Goal: Task Accomplishment & Management: Complete application form

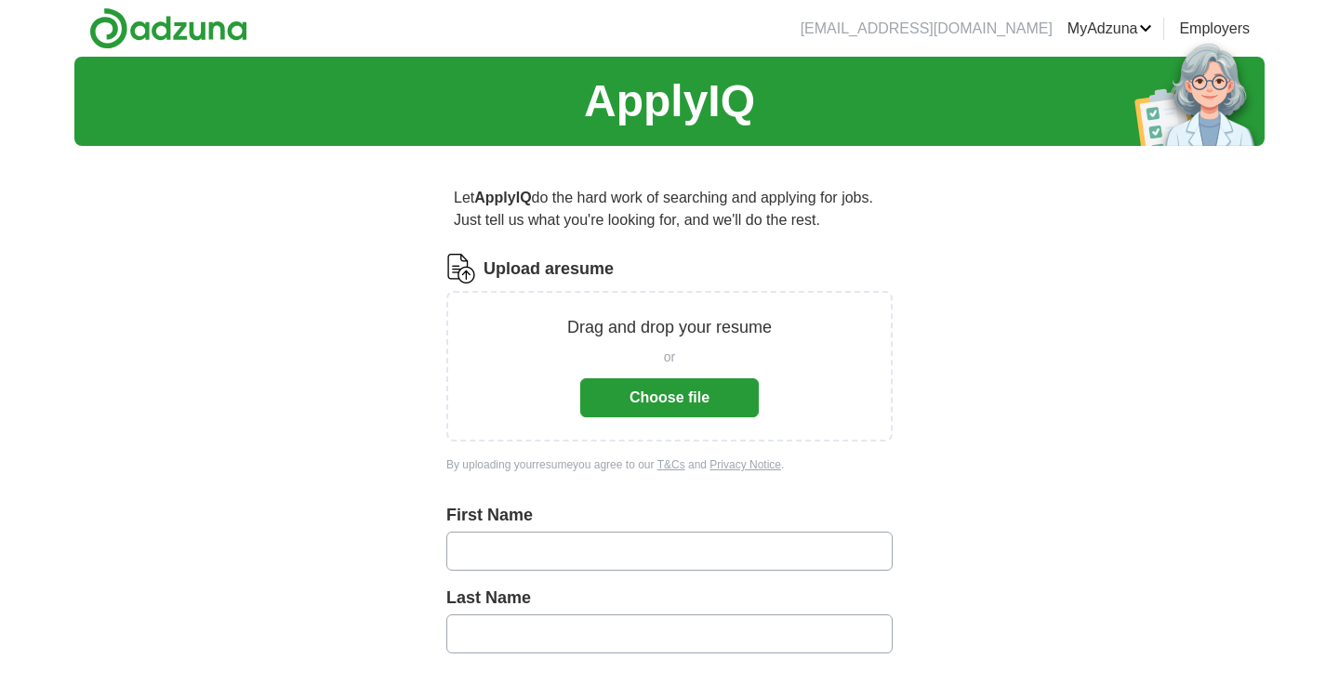
click at [705, 412] on button "Choose file" at bounding box center [669, 397] width 178 height 39
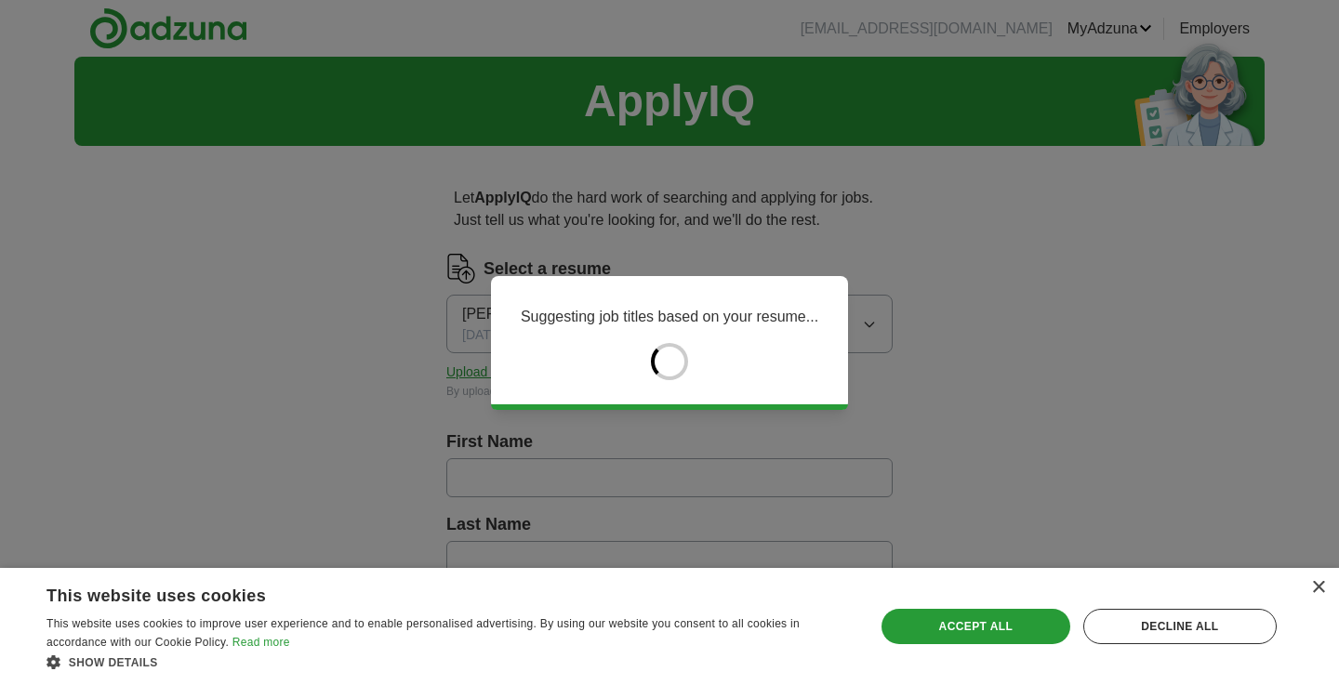
type input "******"
type input "****"
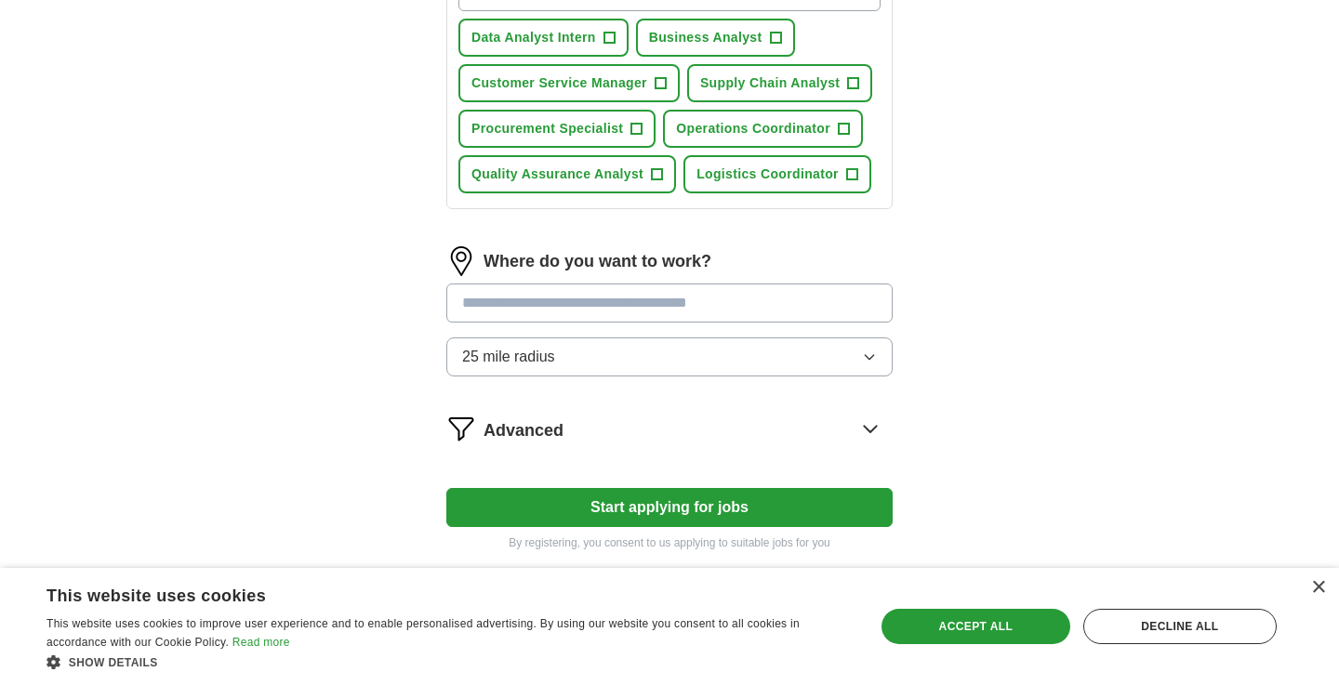
scroll to position [744, 0]
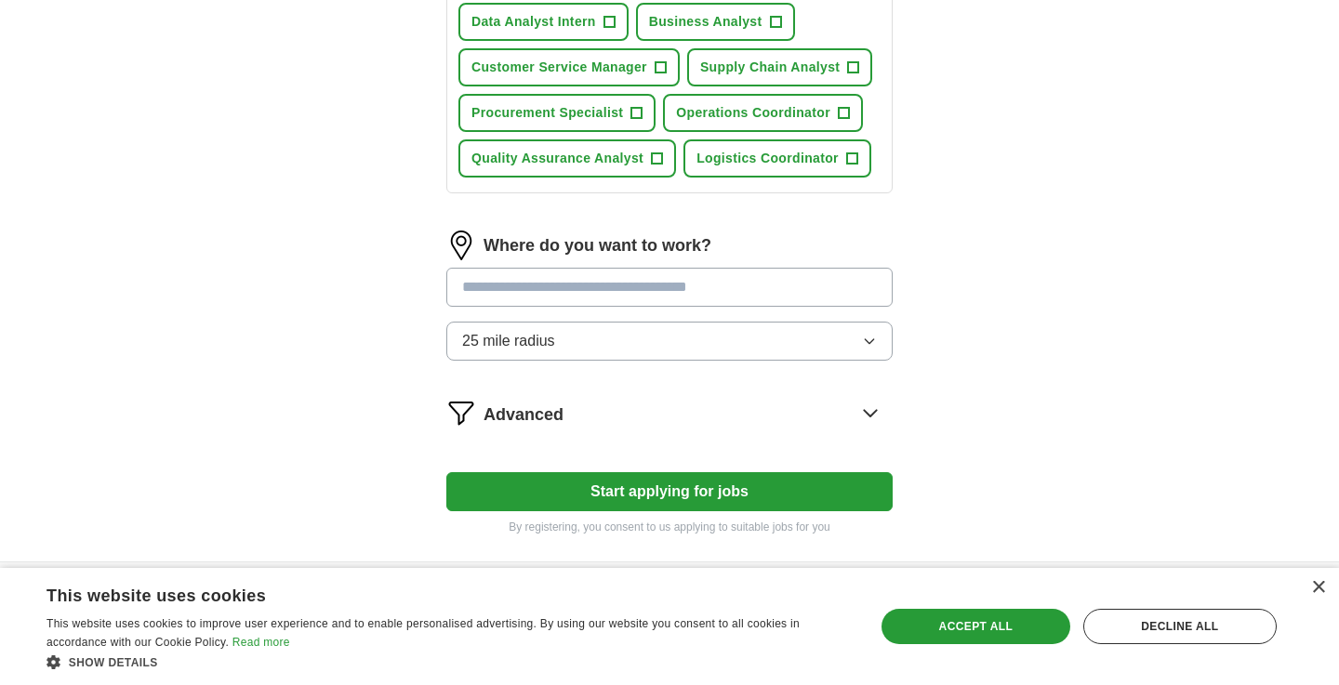
click at [602, 490] on button "Start applying for jobs" at bounding box center [669, 491] width 446 height 39
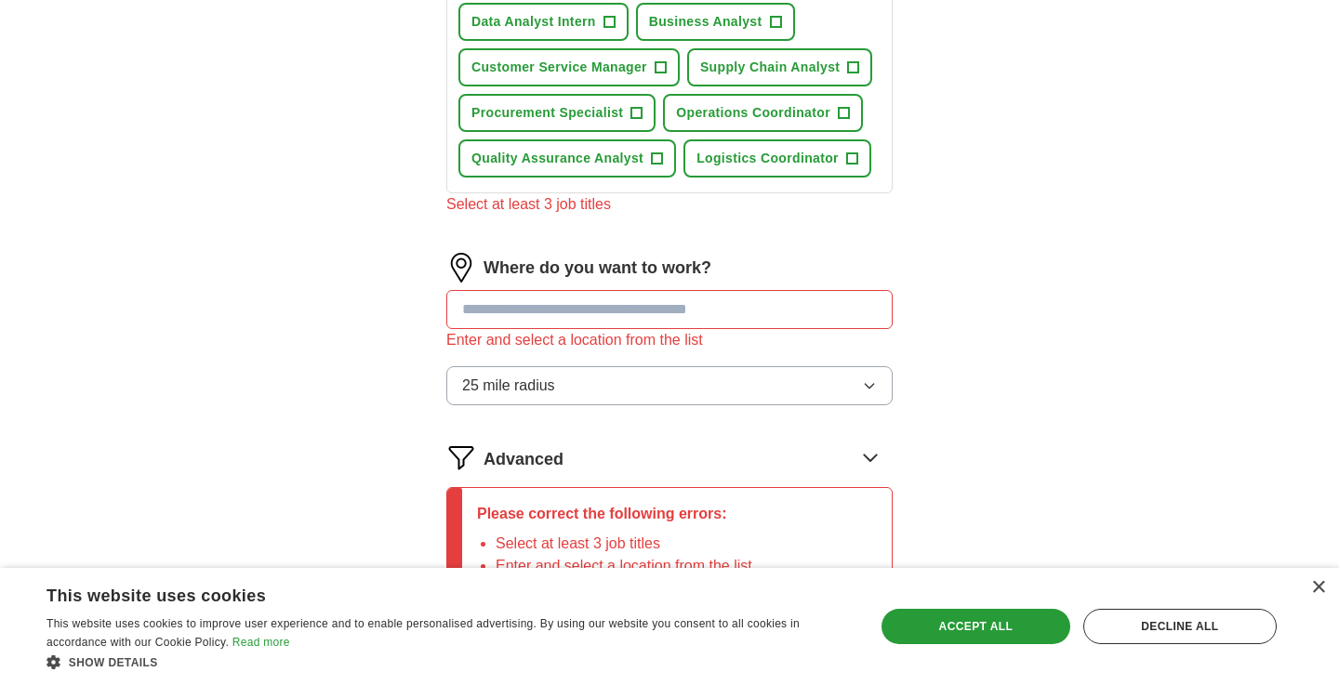
click at [653, 330] on div "Enter and select a location from the list" at bounding box center [669, 340] width 446 height 22
click at [655, 314] on input "text" at bounding box center [669, 309] width 446 height 39
type input "******"
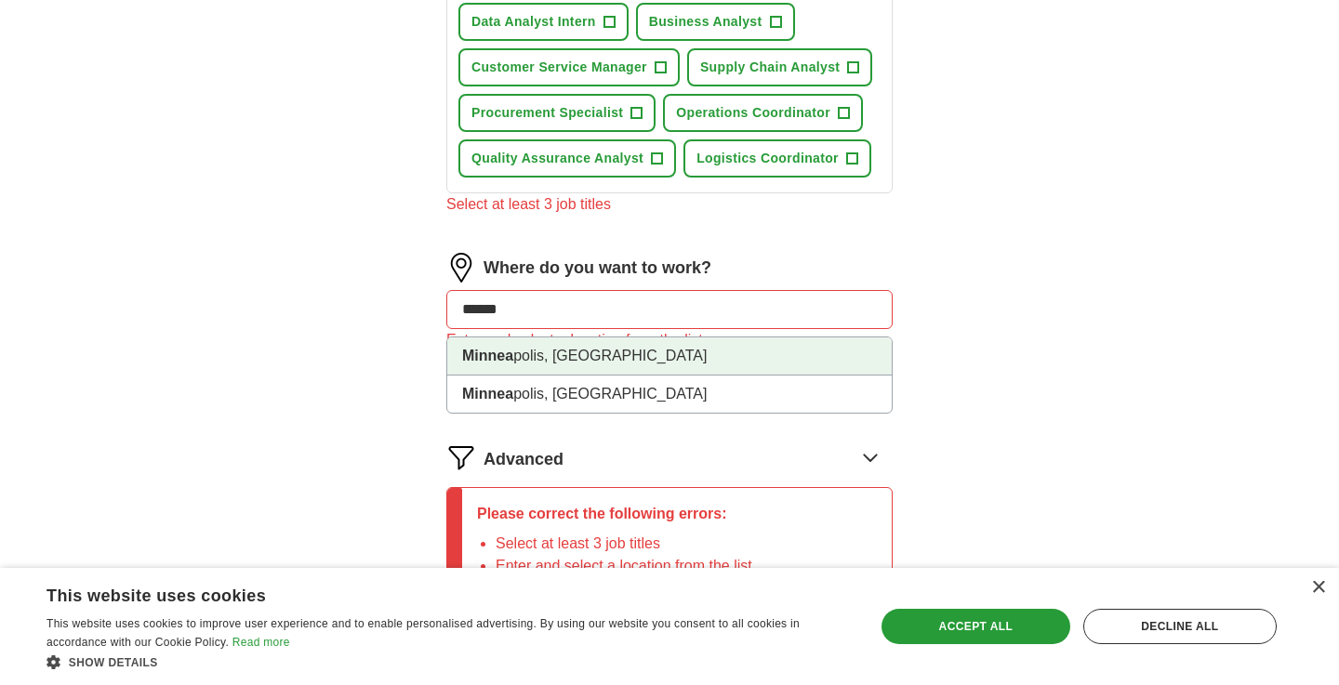
click at [640, 368] on li "Minnea polis, [GEOGRAPHIC_DATA]" at bounding box center [669, 356] width 444 height 38
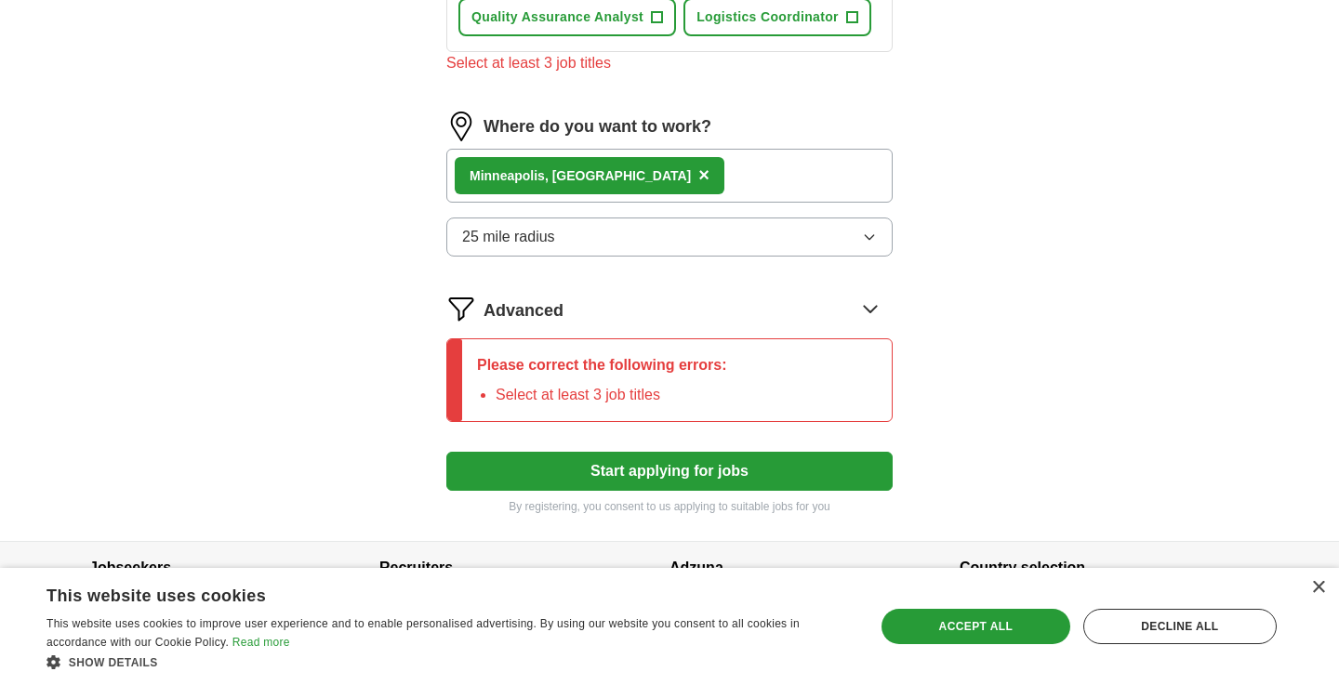
scroll to position [892, 0]
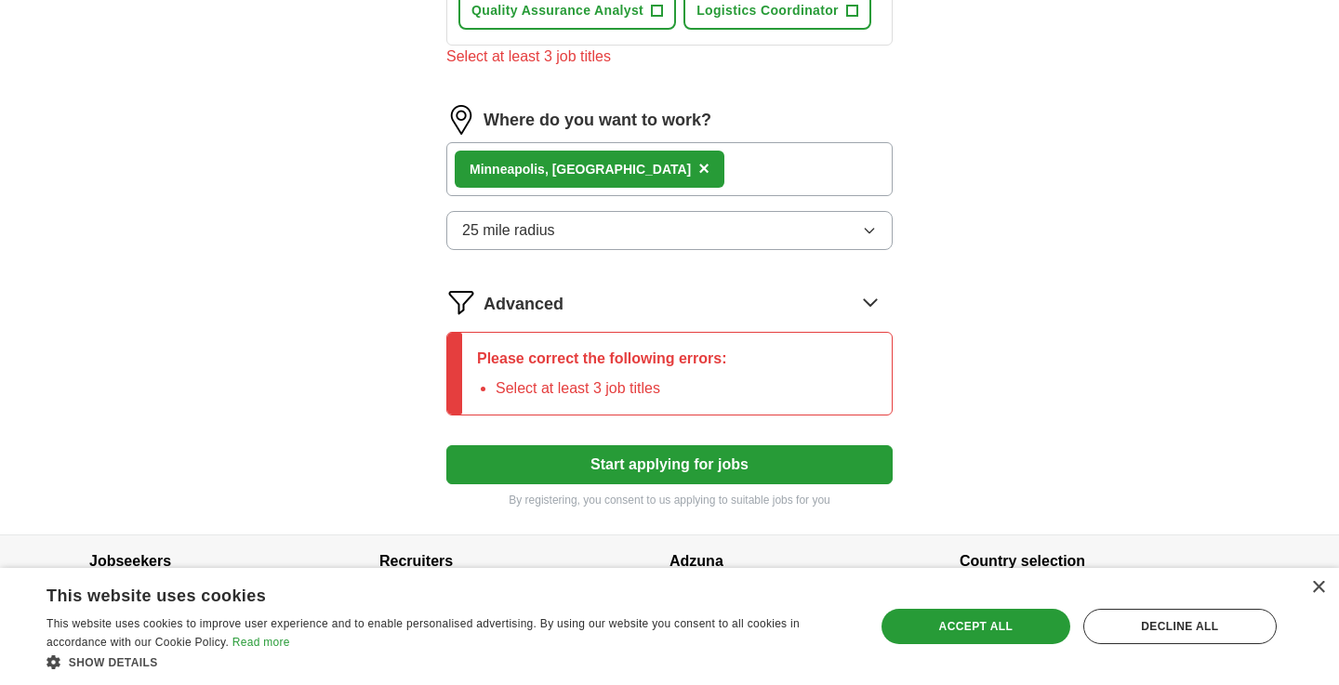
click at [671, 462] on button "Start applying for jobs" at bounding box center [669, 464] width 446 height 39
click at [906, 627] on div "Accept all" at bounding box center [975, 626] width 189 height 35
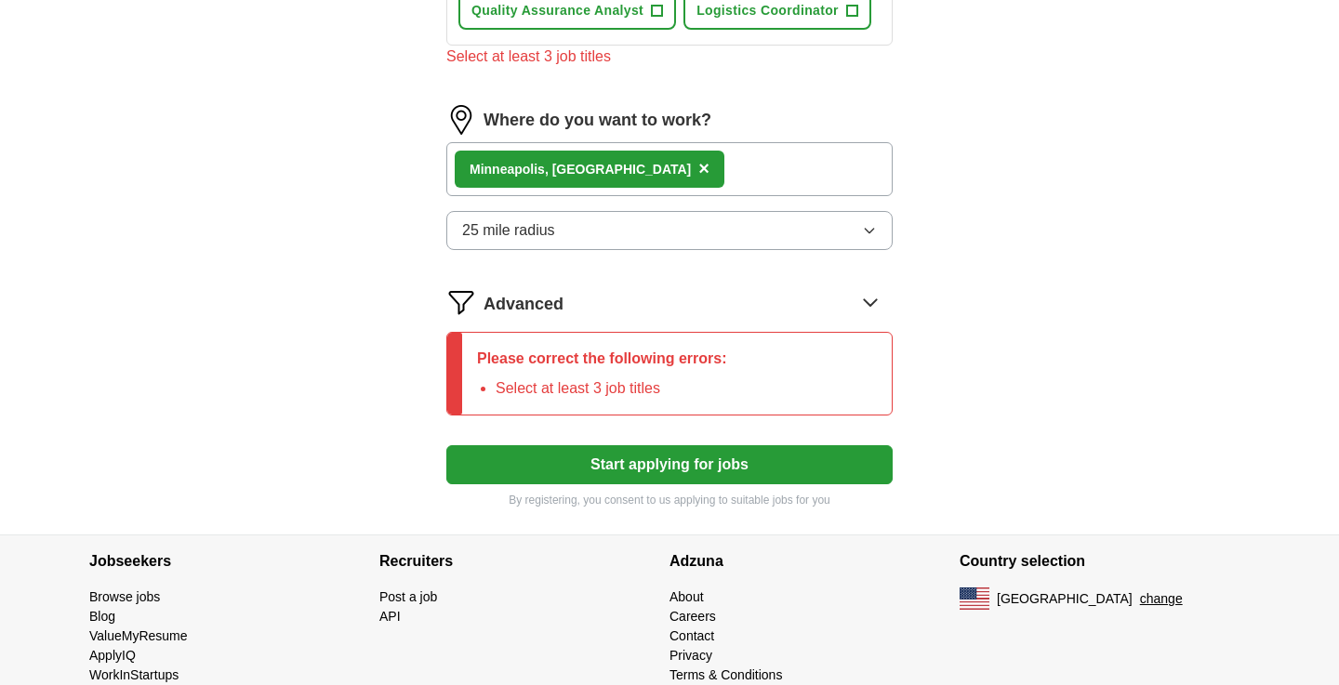
click at [734, 459] on button "Start applying for jobs" at bounding box center [669, 464] width 446 height 39
click at [680, 371] on div "Please correct the following errors: Select at least 3 job titles" at bounding box center [602, 374] width 280 height 82
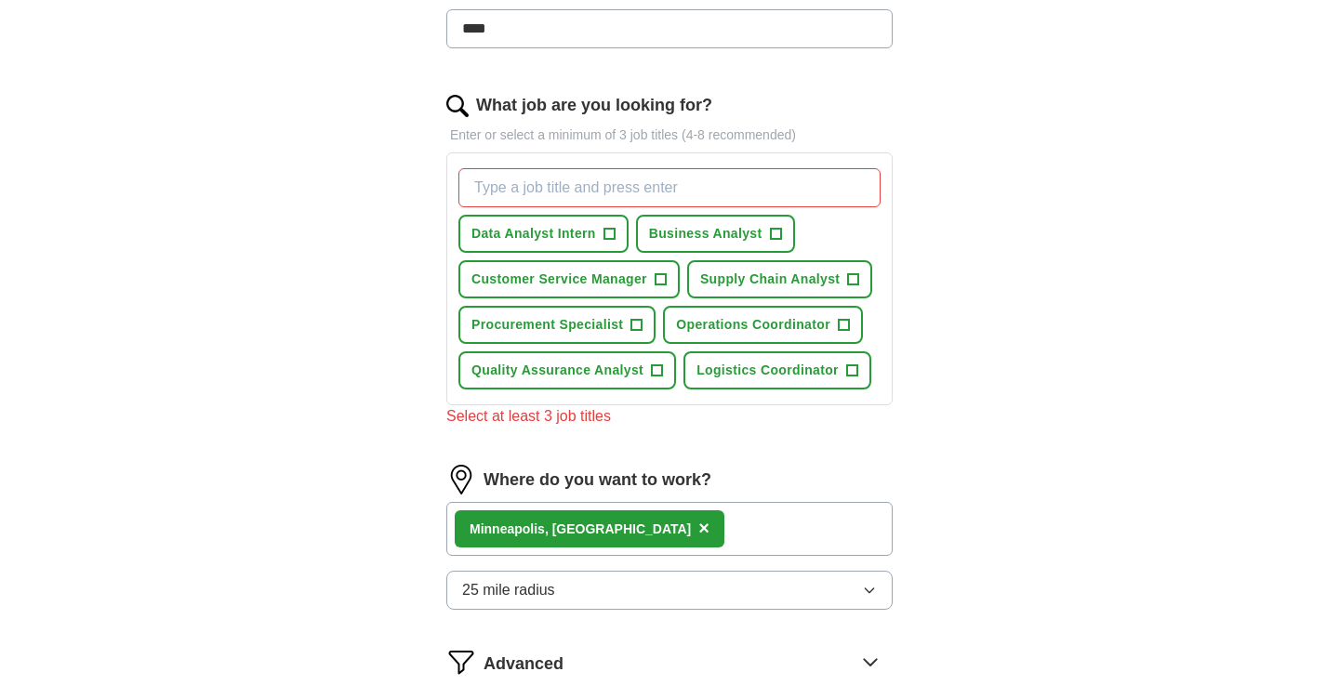
scroll to position [512, 0]
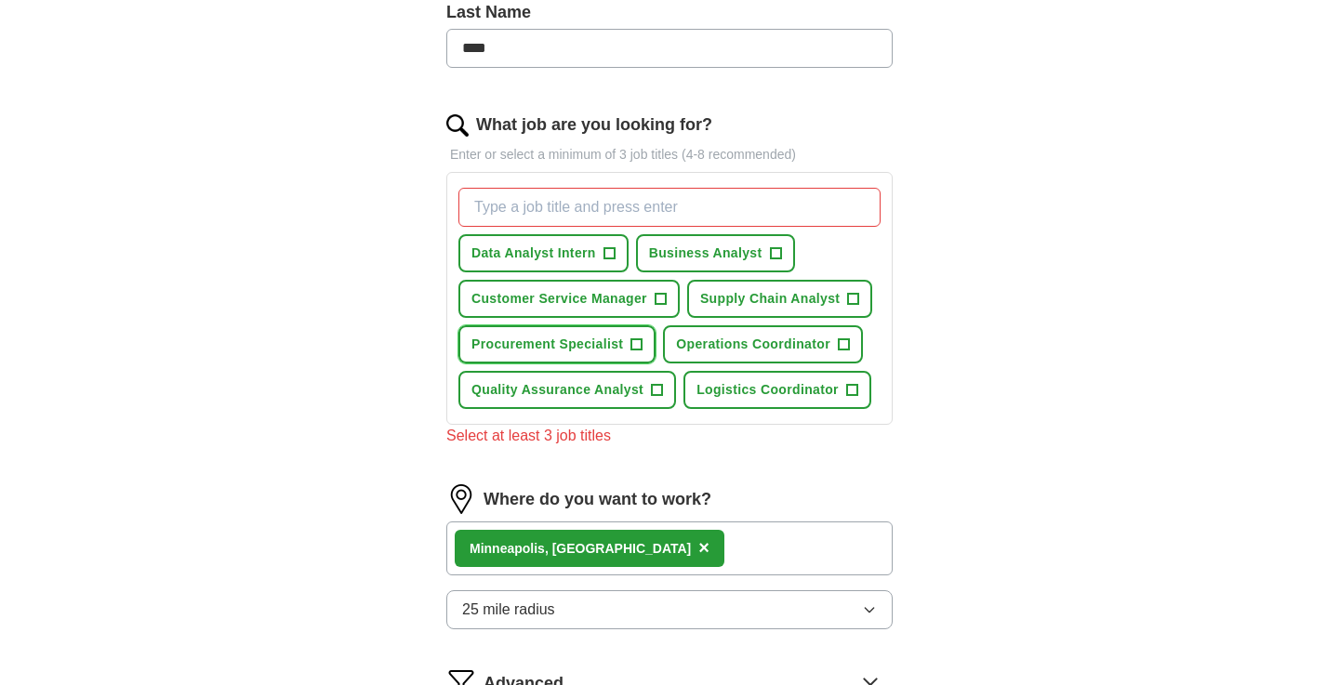
click at [639, 341] on span "+" at bounding box center [636, 344] width 11 height 15
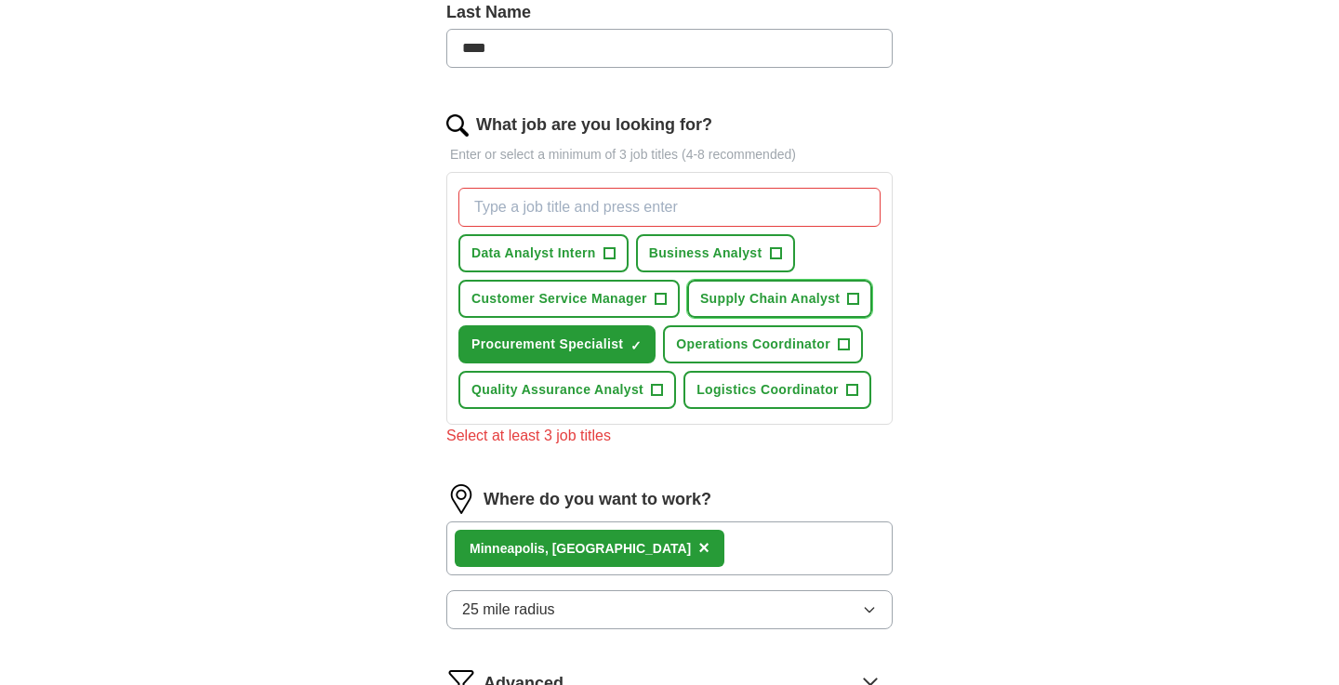
click at [850, 300] on span "+" at bounding box center [853, 299] width 11 height 15
click at [778, 246] on span "+" at bounding box center [775, 253] width 11 height 15
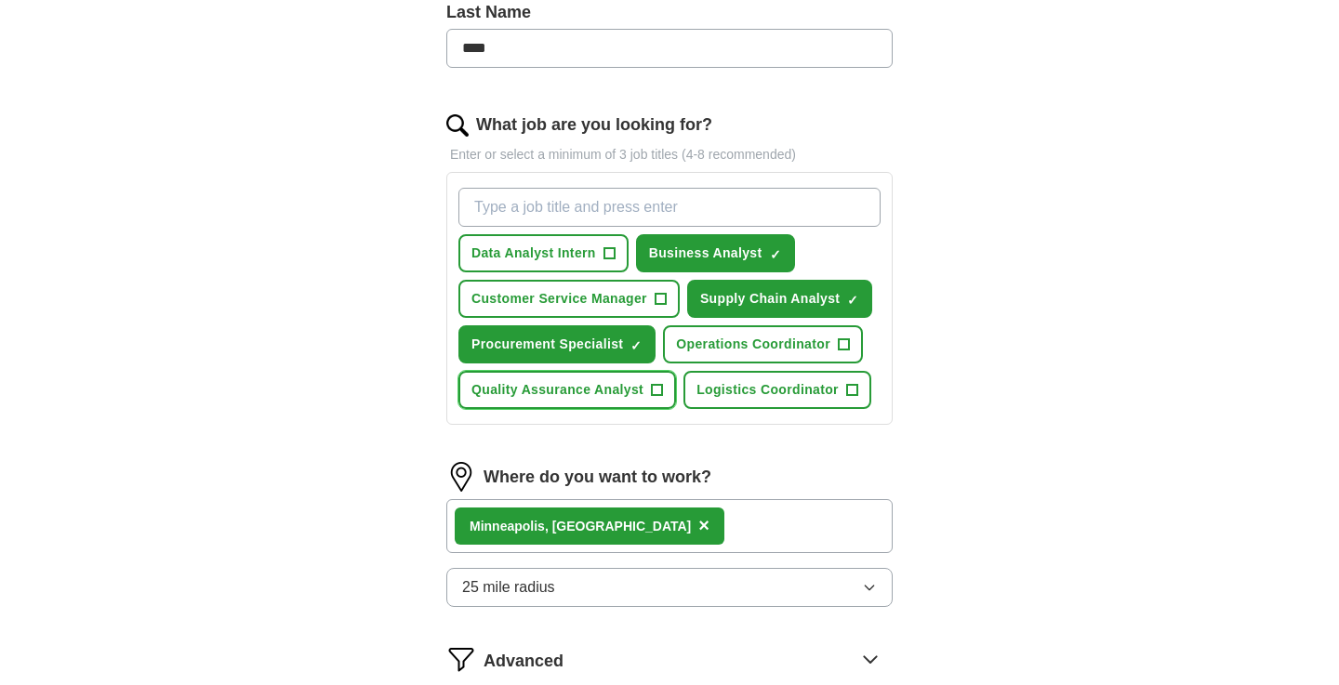
click at [657, 390] on span "+" at bounding box center [657, 390] width 11 height 15
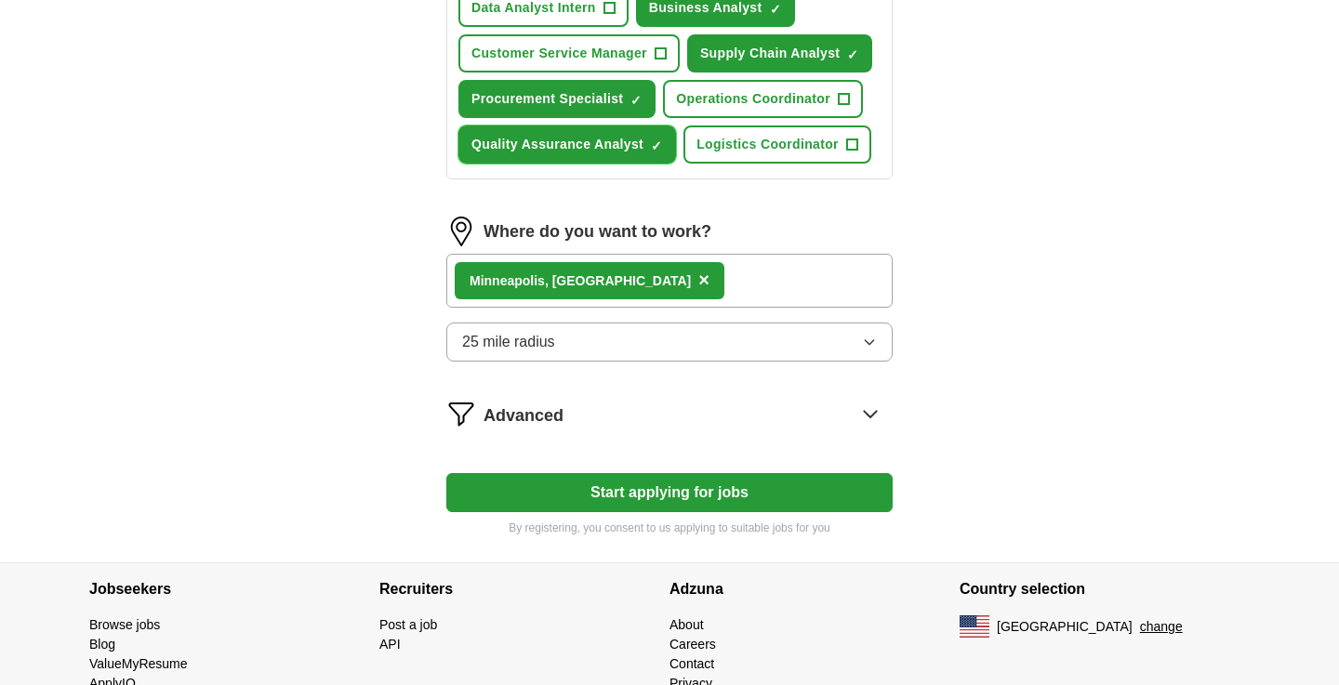
scroll to position [823, 0]
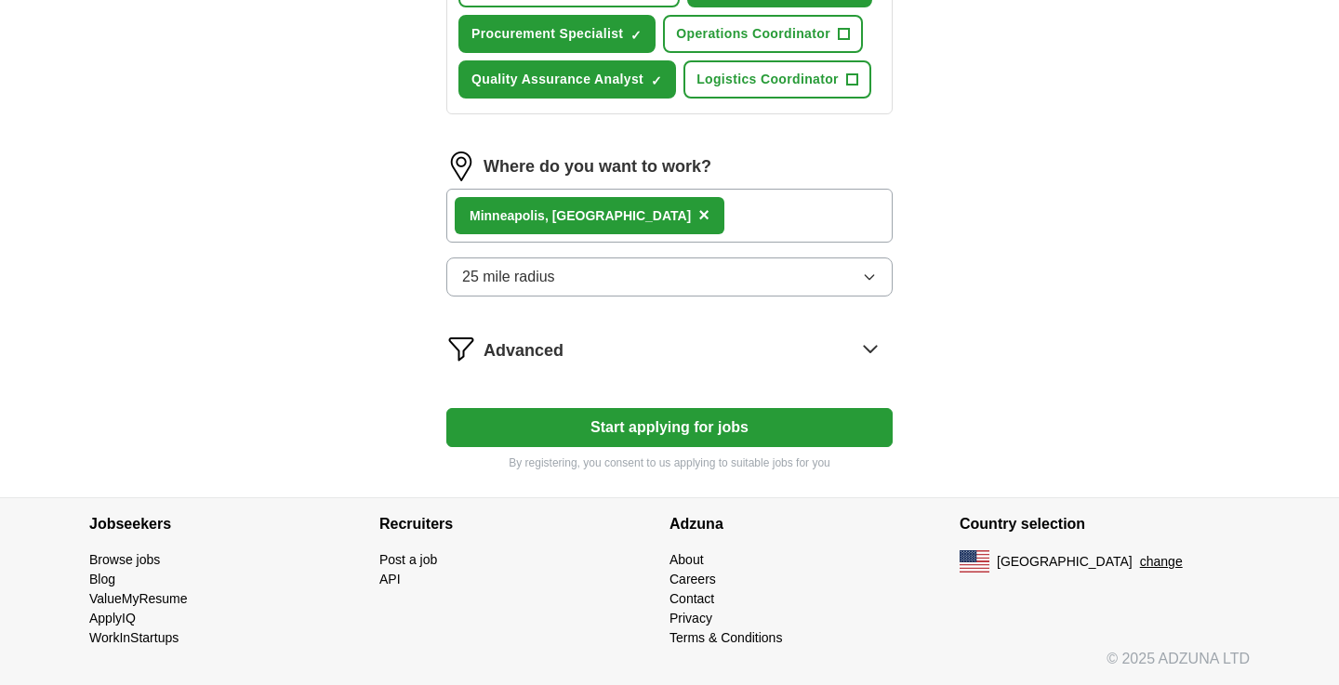
click at [818, 437] on button "Start applying for jobs" at bounding box center [669, 427] width 446 height 39
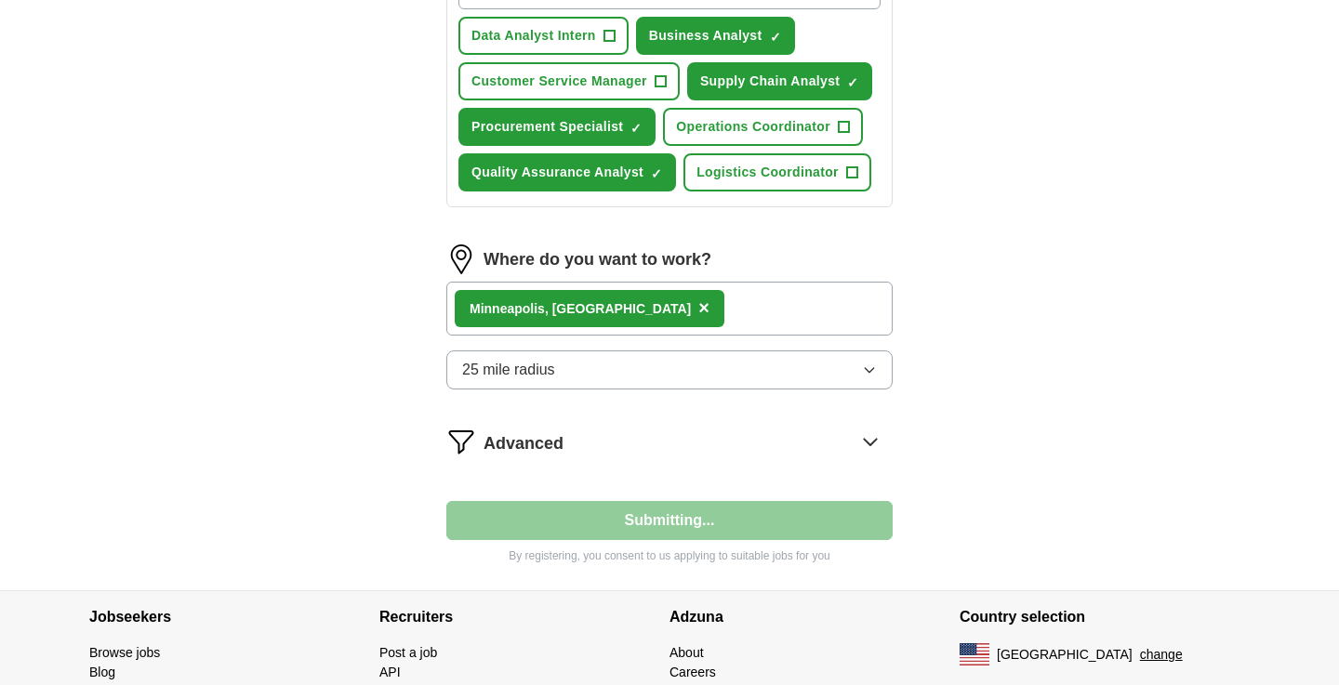
select select "**"
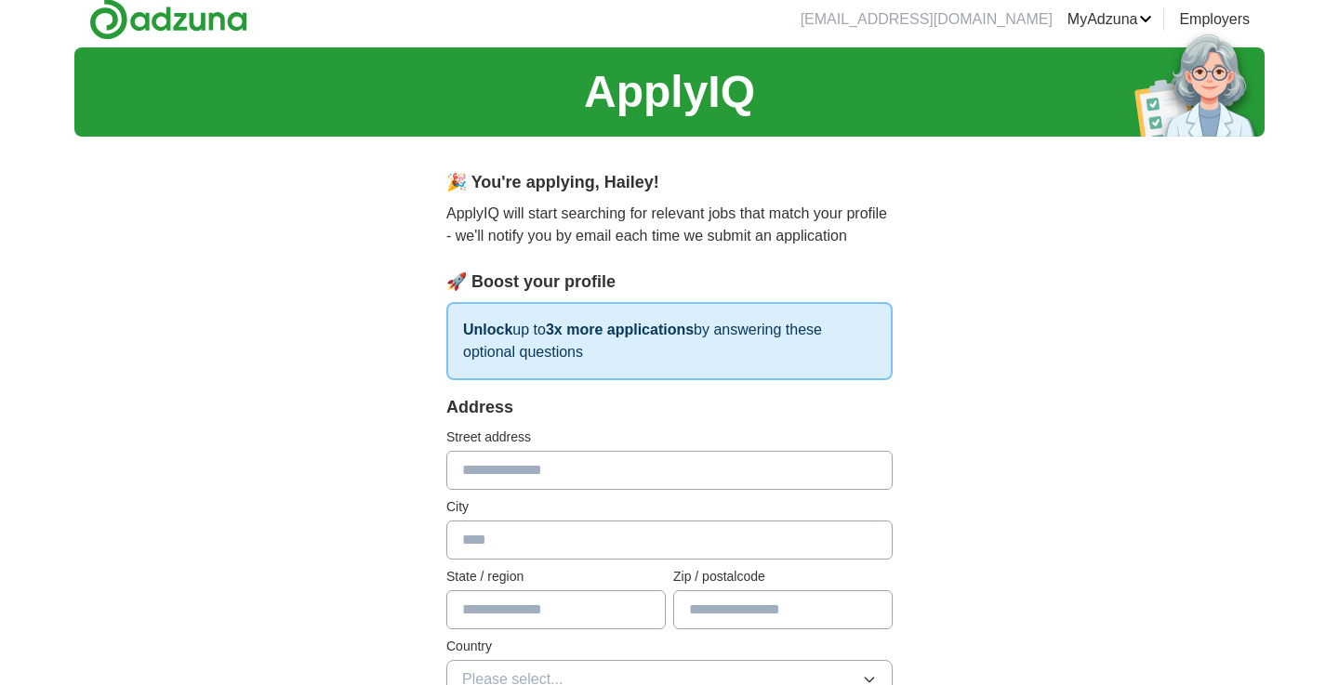
scroll to position [0, 0]
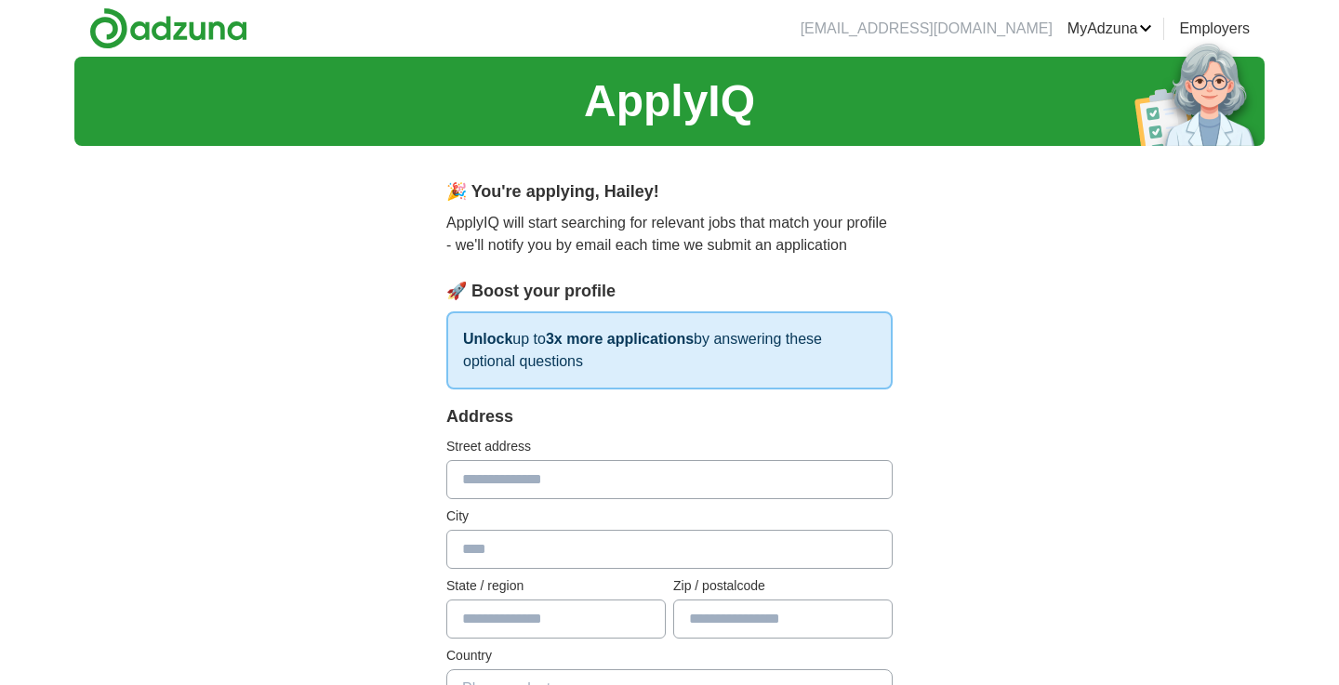
click at [646, 484] on input "text" at bounding box center [669, 479] width 446 height 39
type input "**********"
type input "*********"
type input "*****"
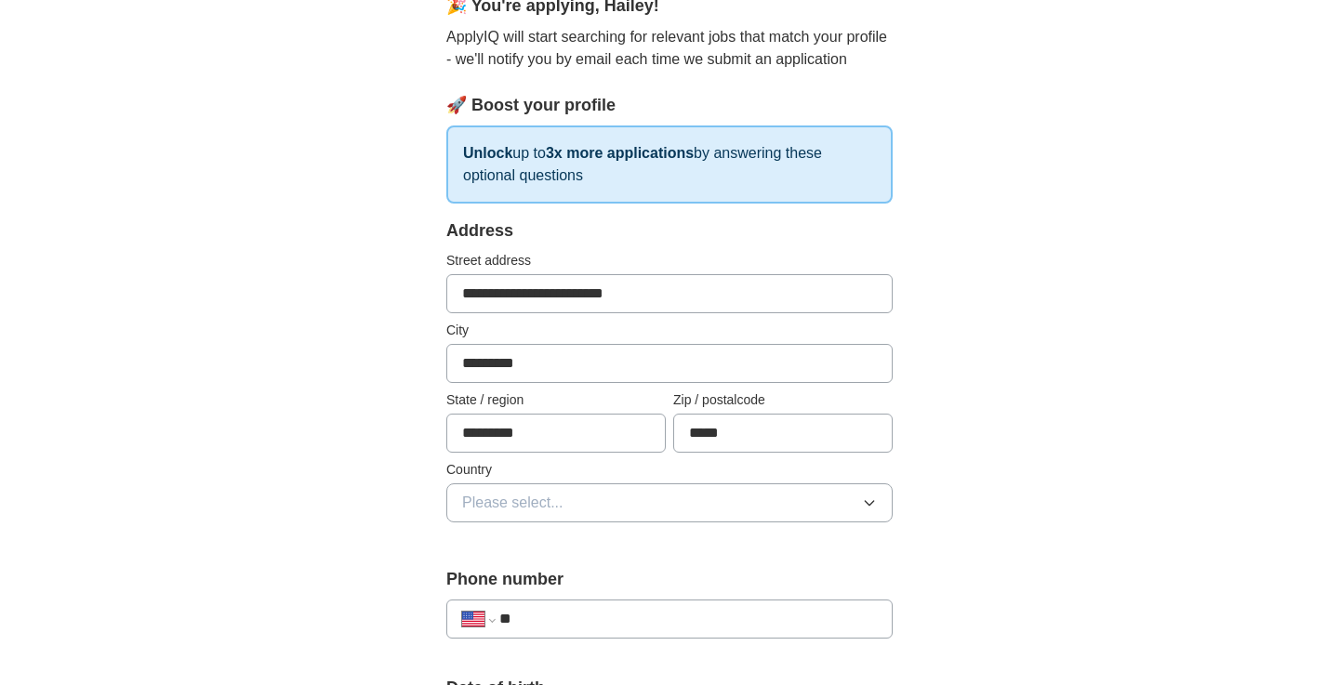
scroll to position [211, 0]
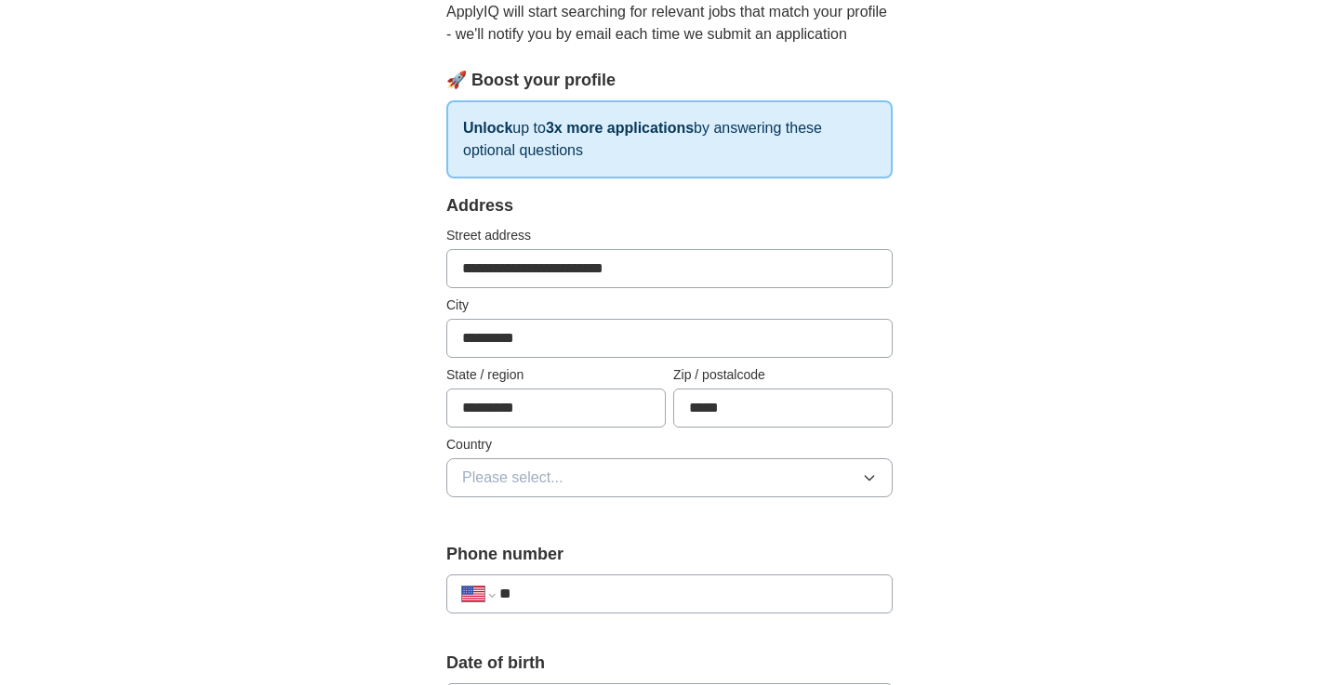
click at [661, 464] on button "Please select..." at bounding box center [669, 477] width 446 height 39
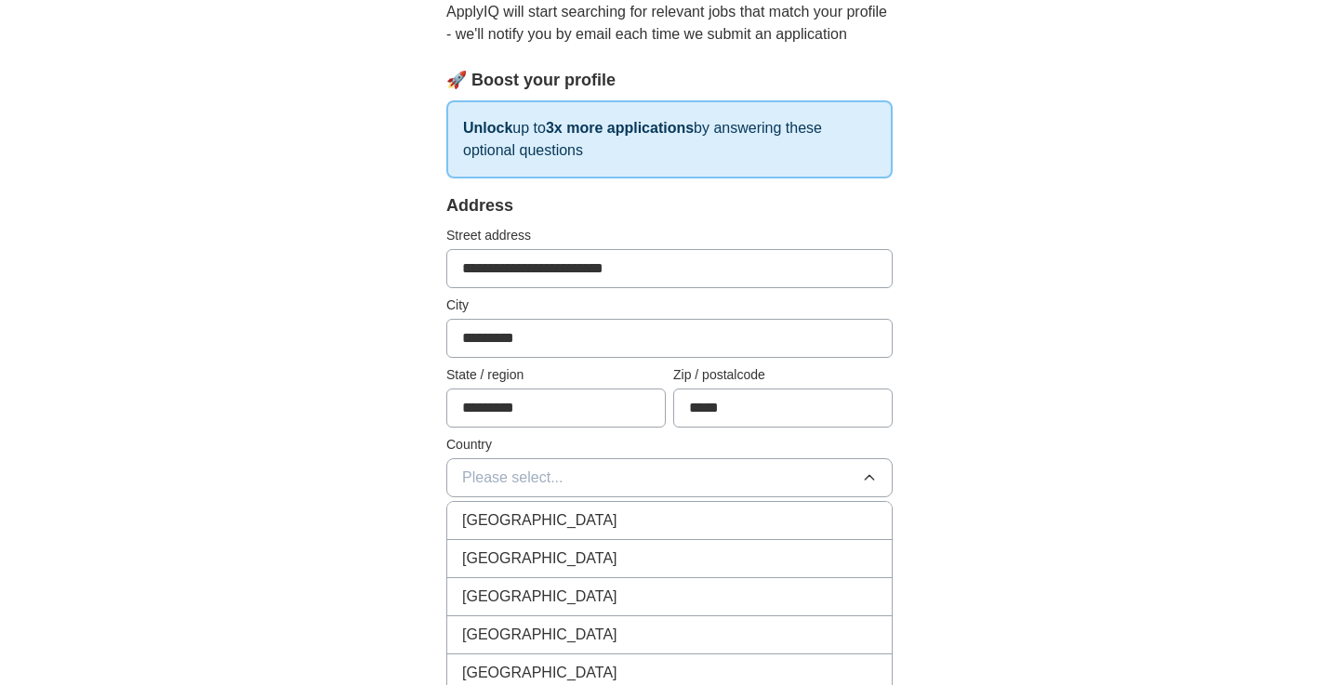
click at [614, 555] on div "[GEOGRAPHIC_DATA]" at bounding box center [669, 559] width 415 height 22
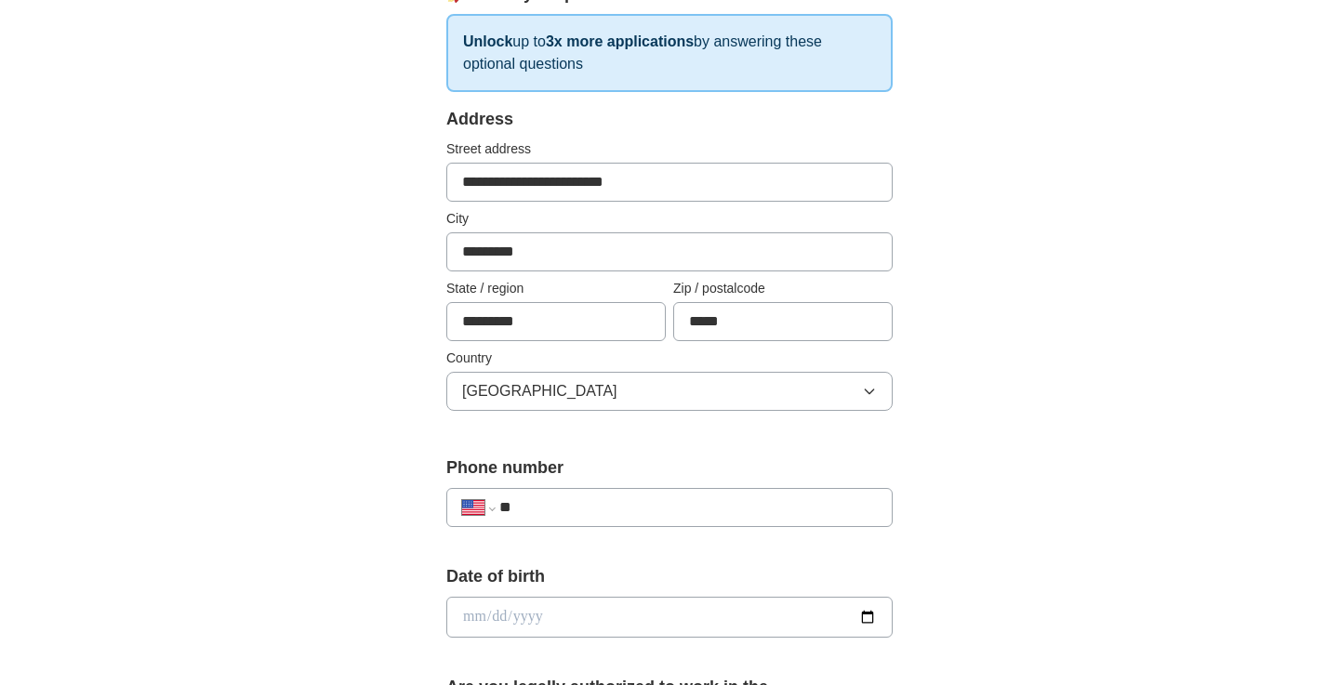
scroll to position [299, 0]
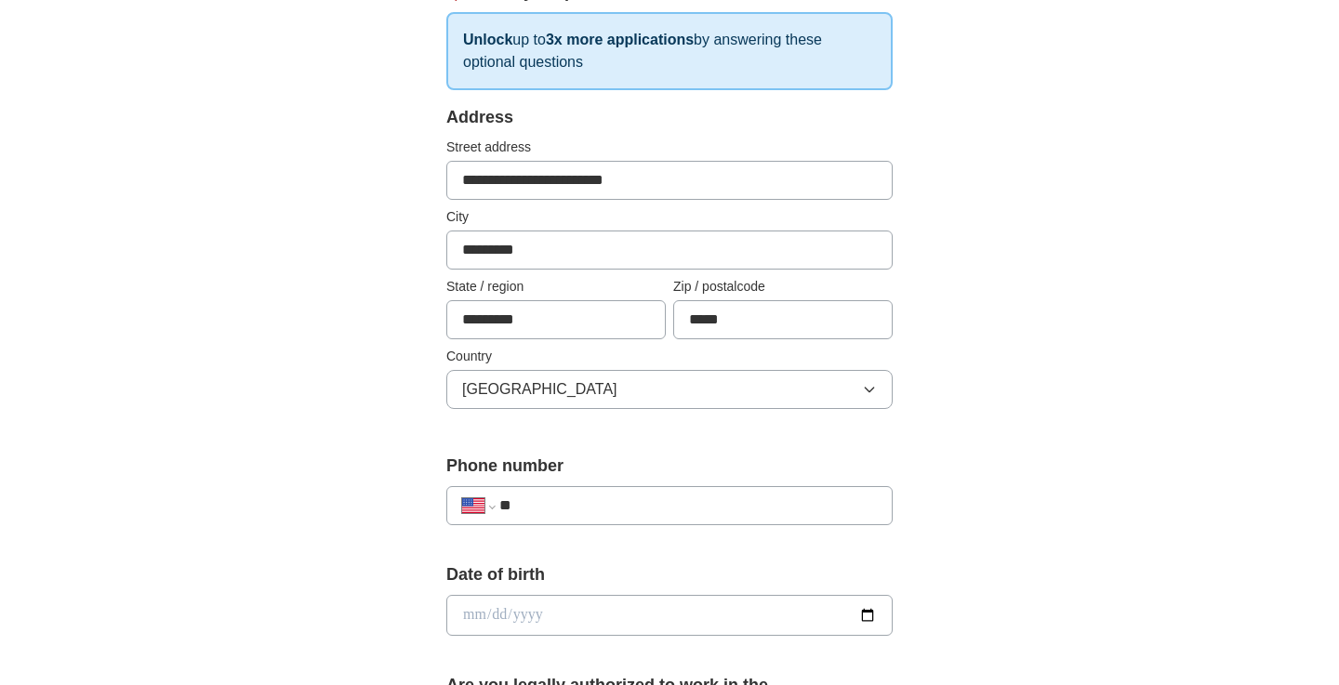
click at [653, 510] on input "**" at bounding box center [687, 506] width 377 height 22
type input "**********"
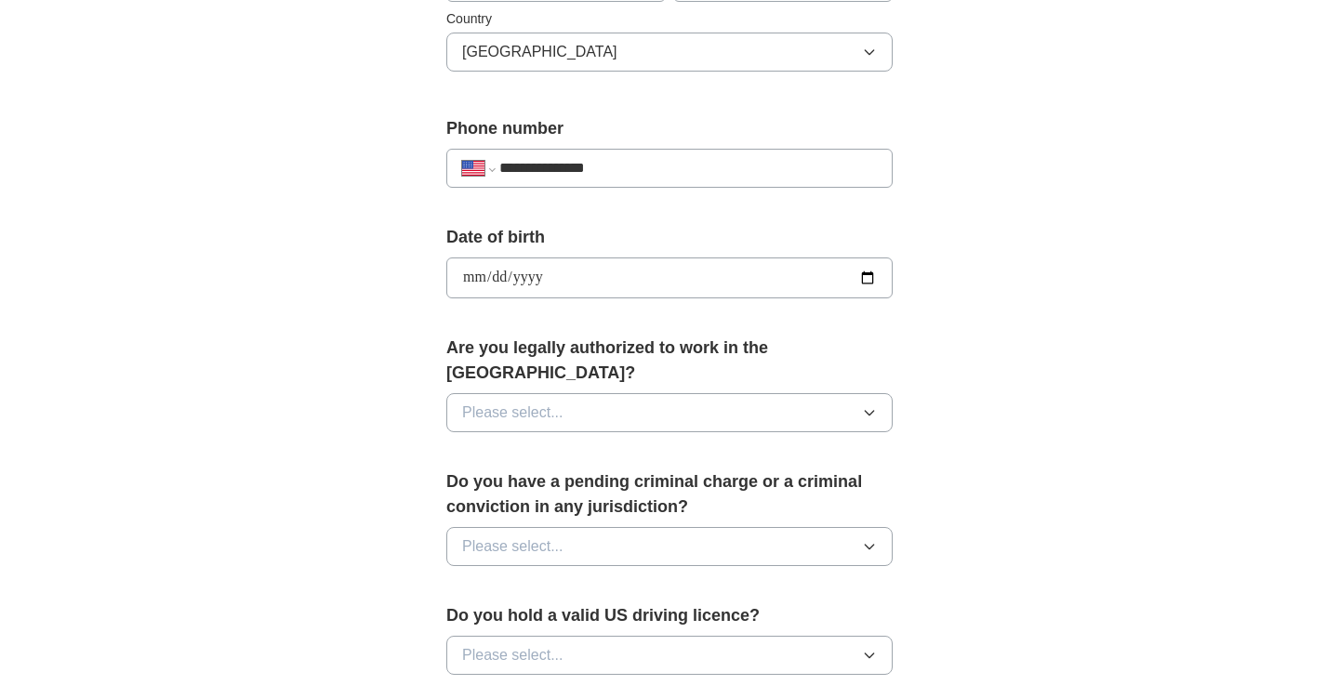
scroll to position [639, 0]
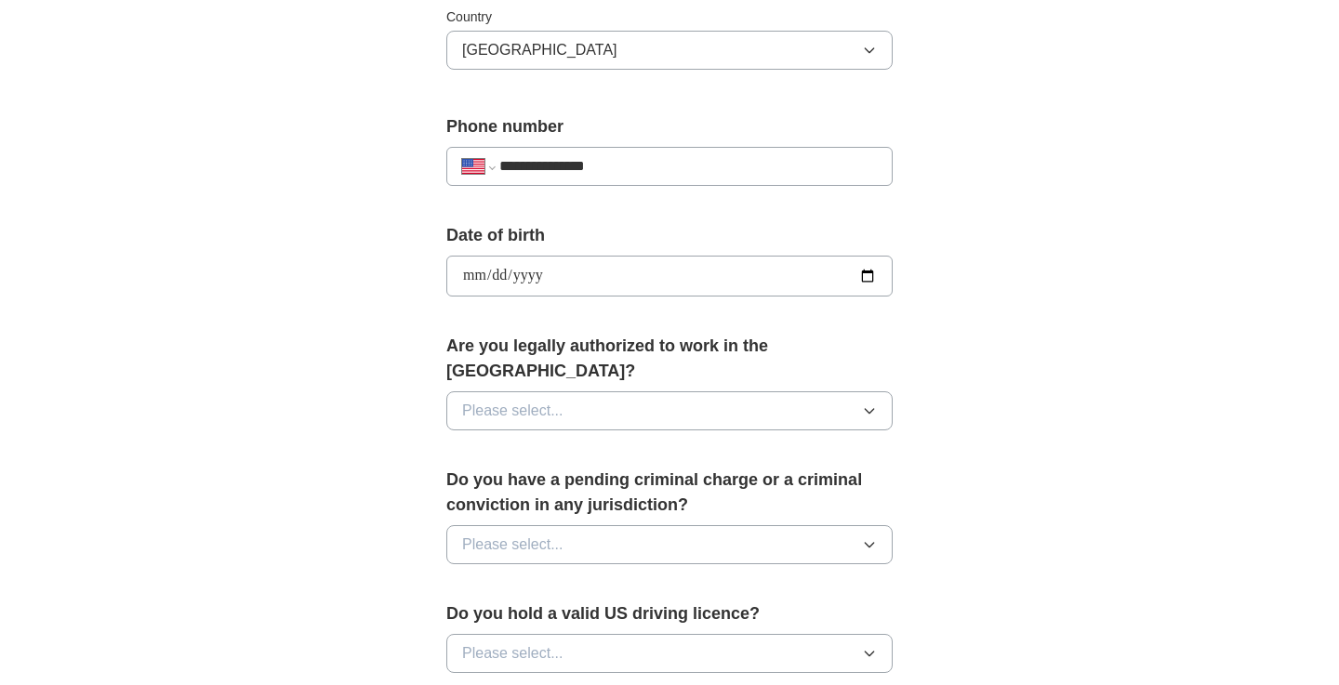
click at [733, 391] on button "Please select..." at bounding box center [669, 410] width 446 height 39
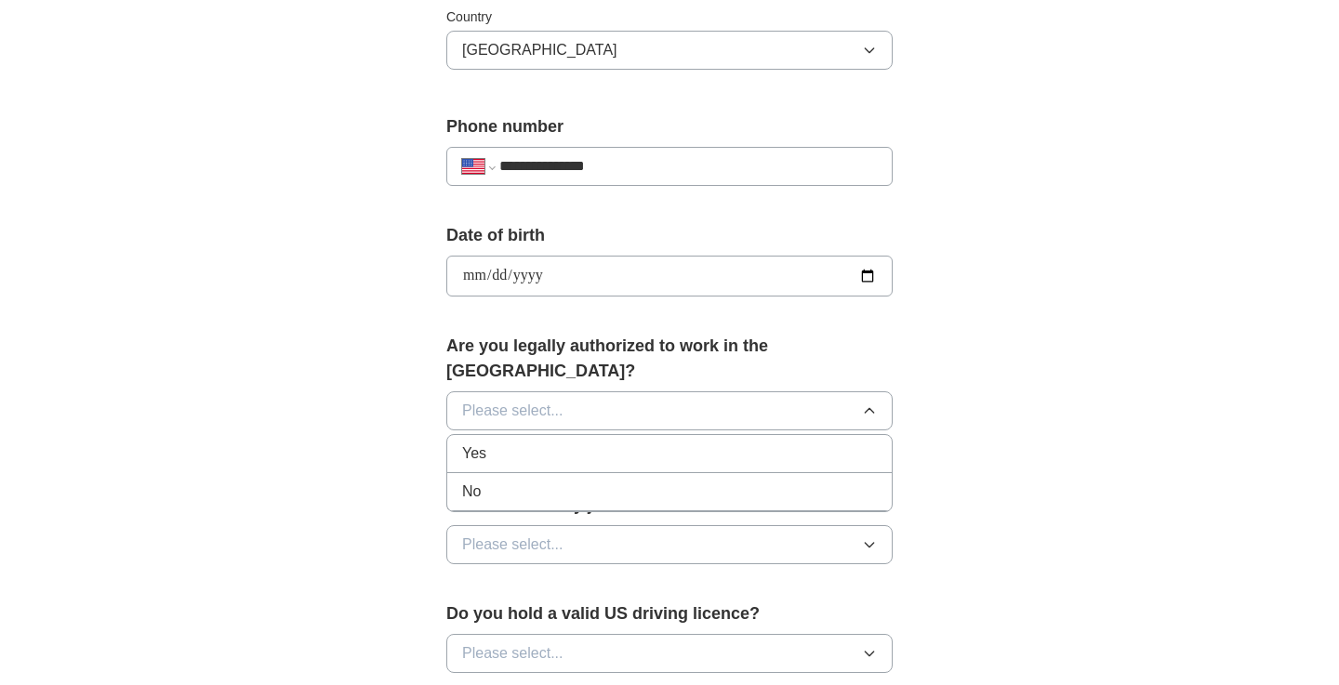
click at [733, 443] on div "Yes" at bounding box center [669, 454] width 415 height 22
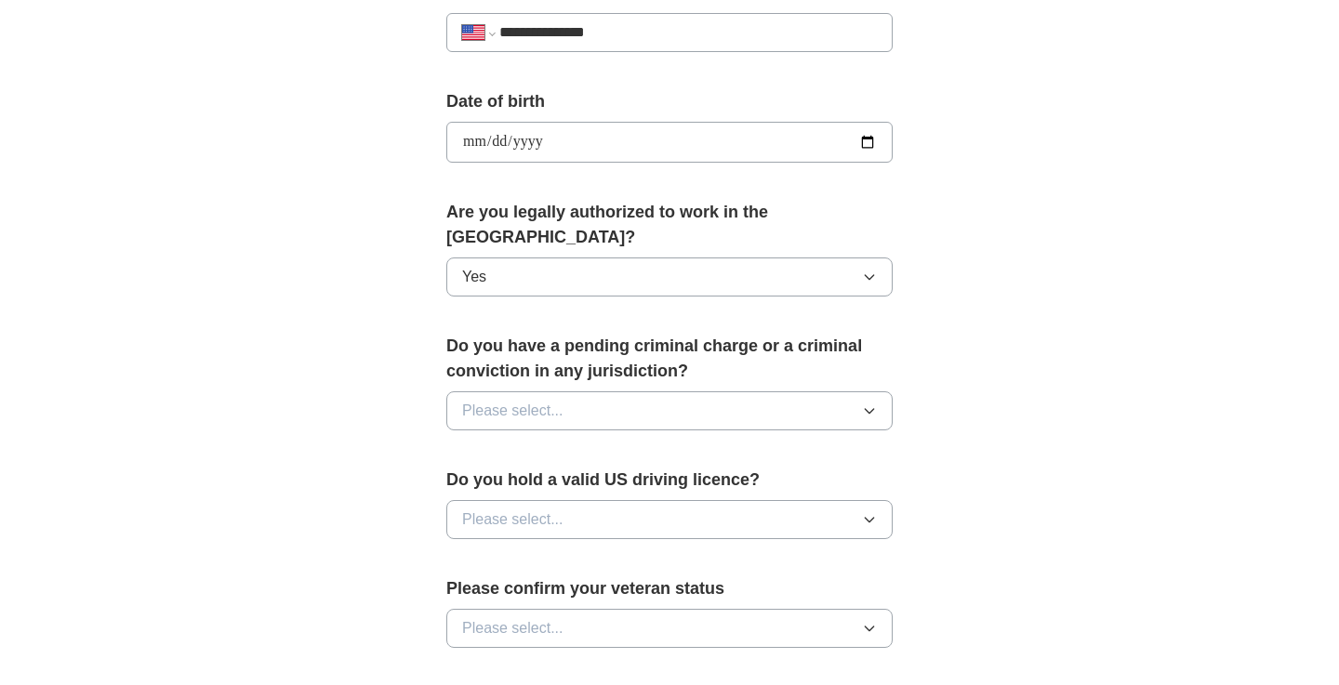
scroll to position [773, 0]
click at [720, 396] on button "Please select..." at bounding box center [669, 409] width 446 height 39
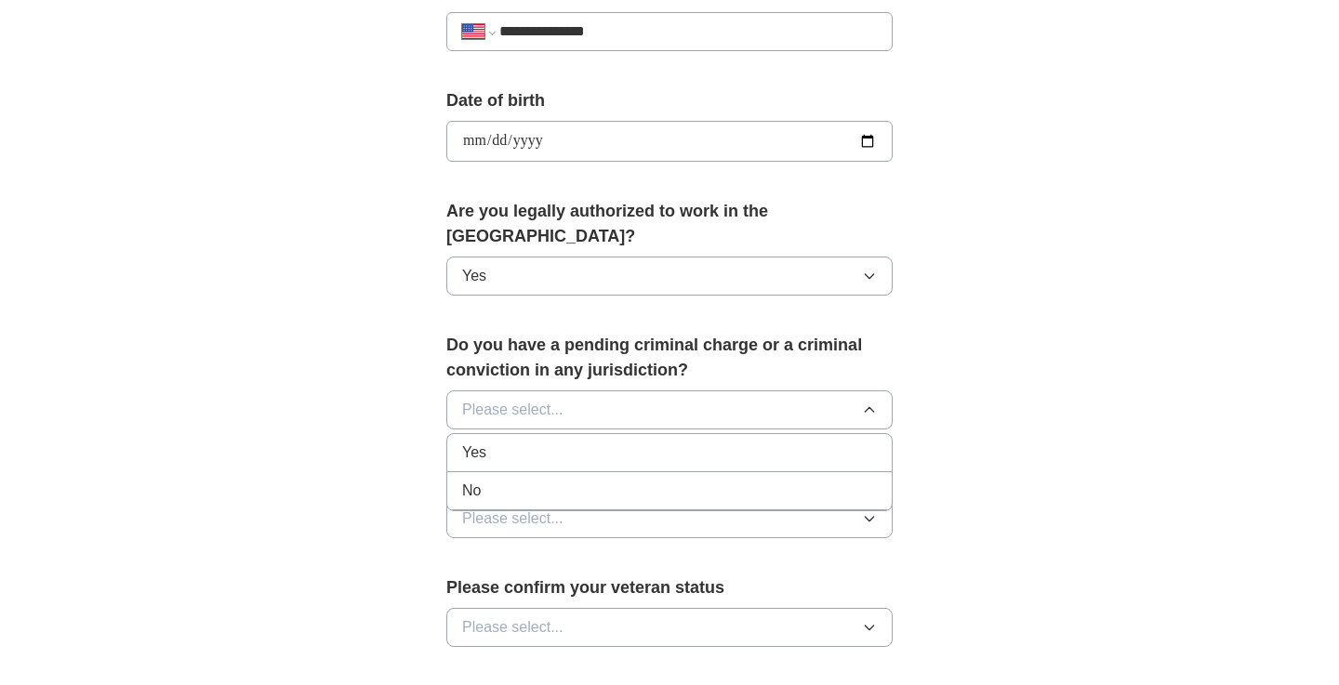
click at [655, 480] on div "No" at bounding box center [669, 491] width 415 height 22
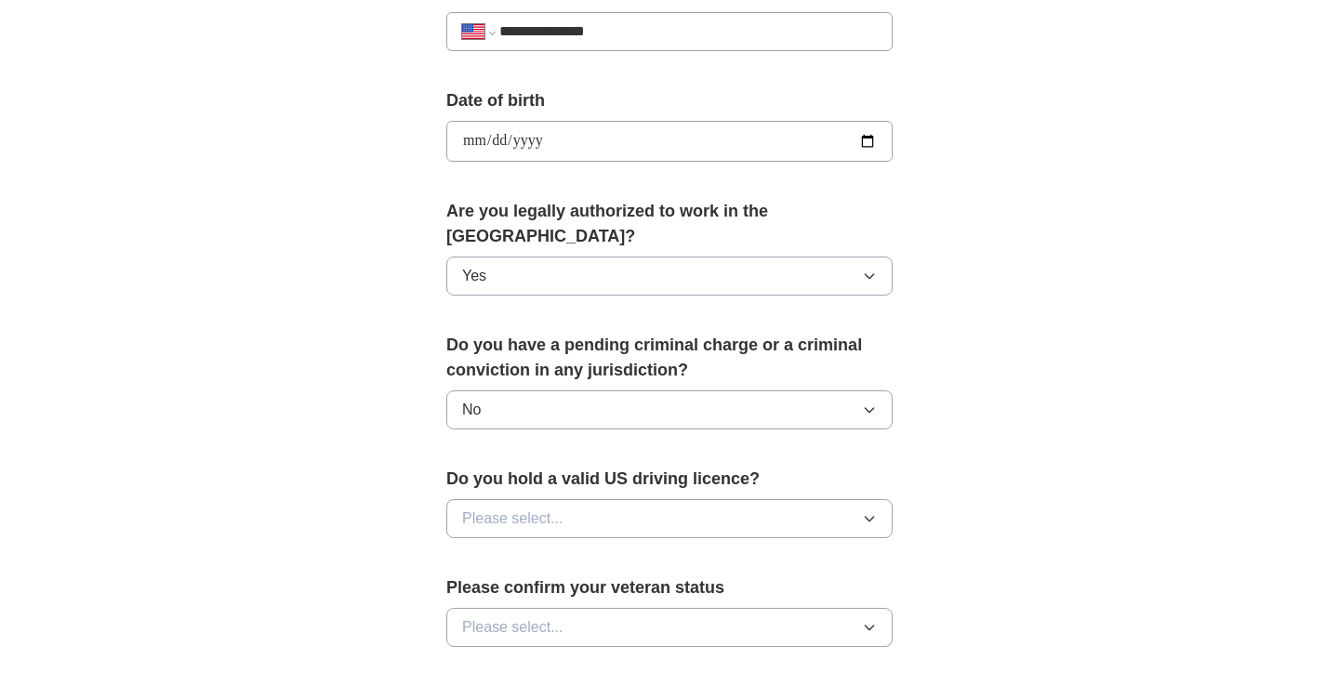
click at [654, 499] on button "Please select..." at bounding box center [669, 518] width 446 height 39
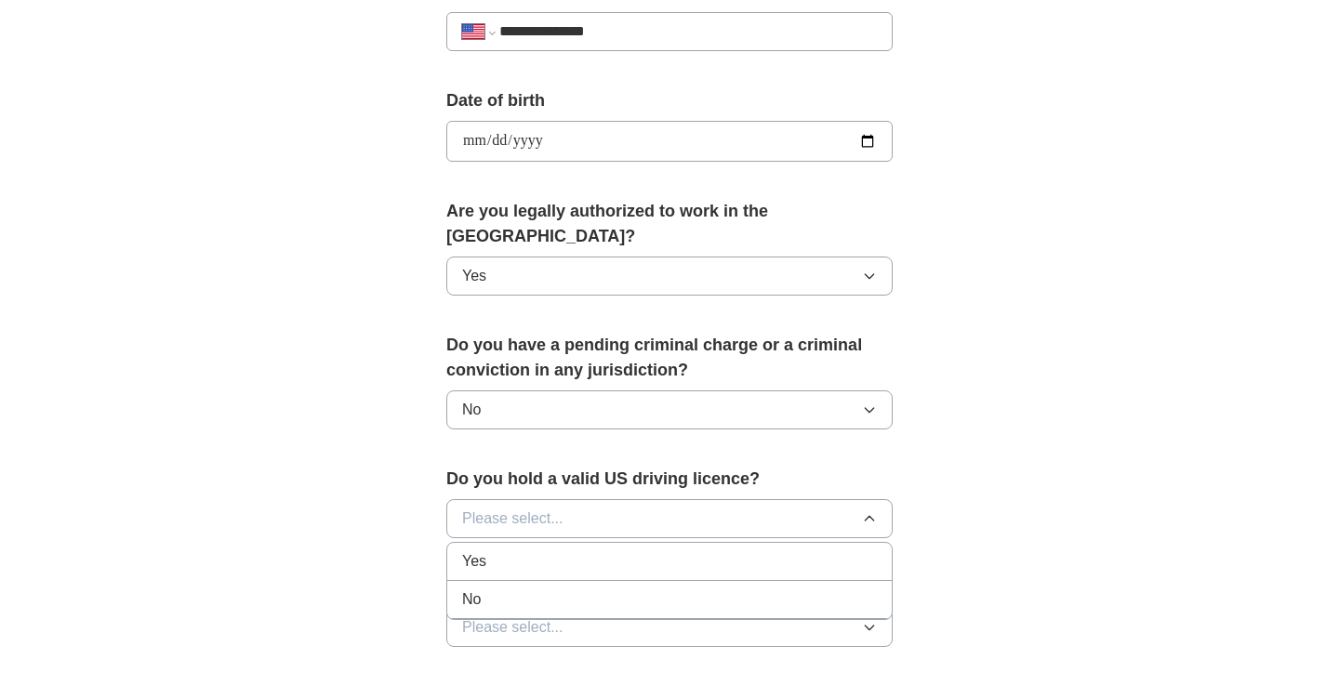
click at [633, 550] on div "Yes" at bounding box center [669, 561] width 415 height 22
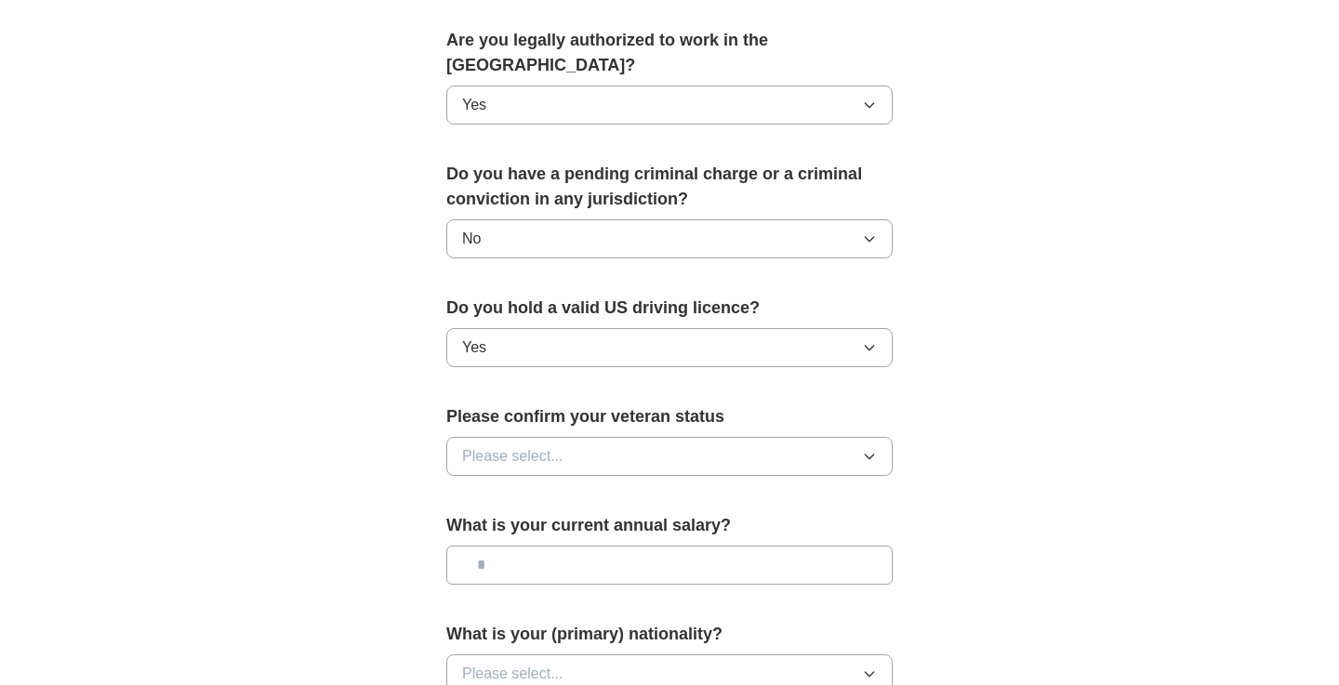
scroll to position [959, 0]
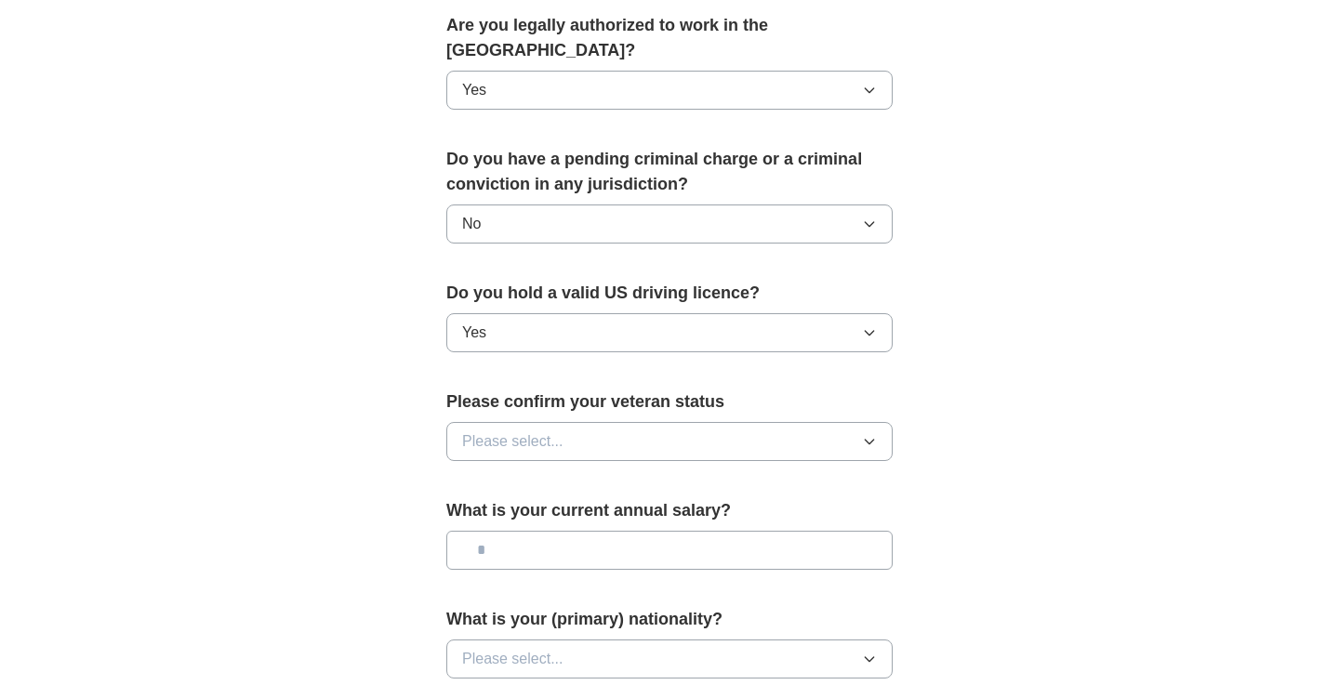
click at [678, 422] on button "Please select..." at bounding box center [669, 441] width 446 height 39
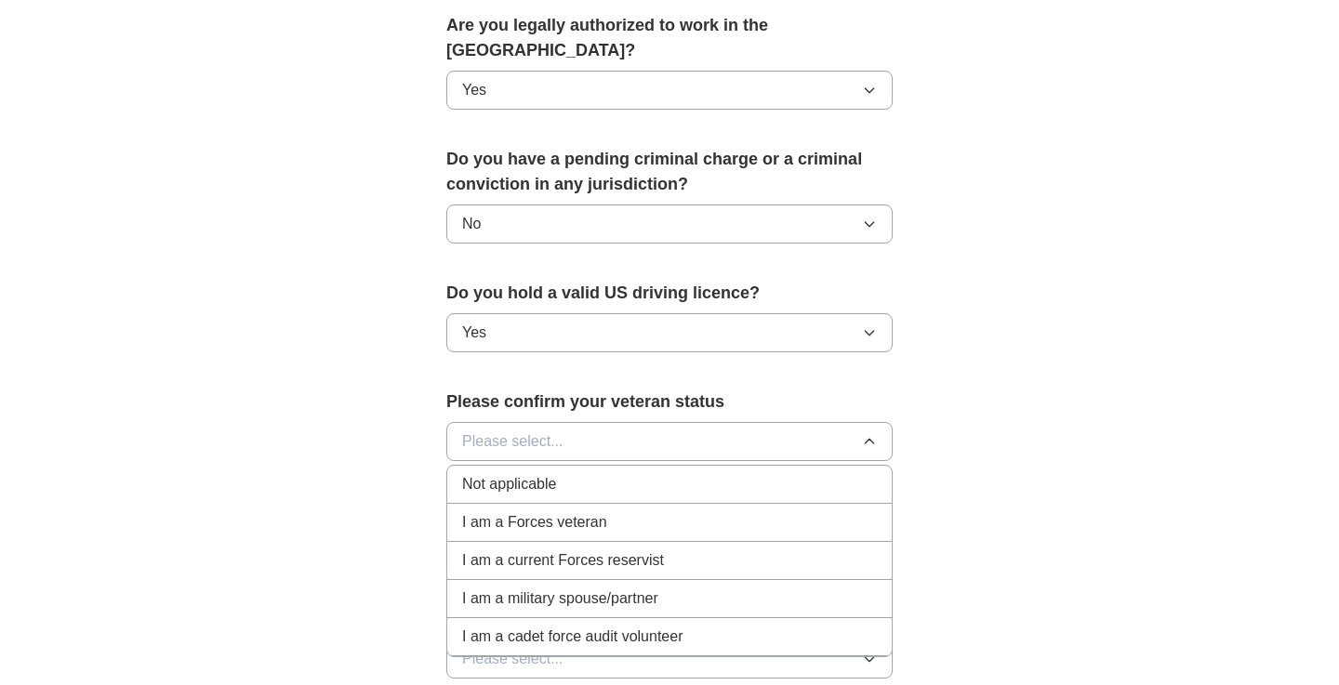
click at [594, 473] on div "Not applicable" at bounding box center [669, 484] width 415 height 22
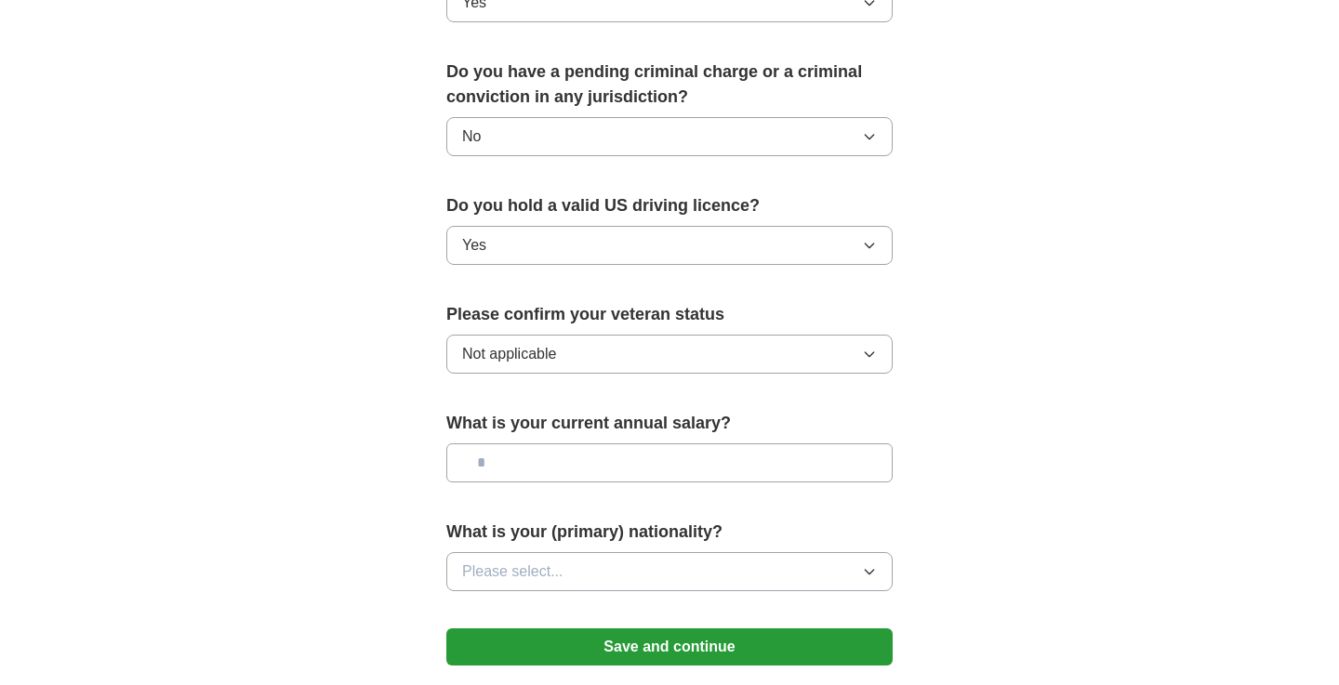
scroll to position [1072, 0]
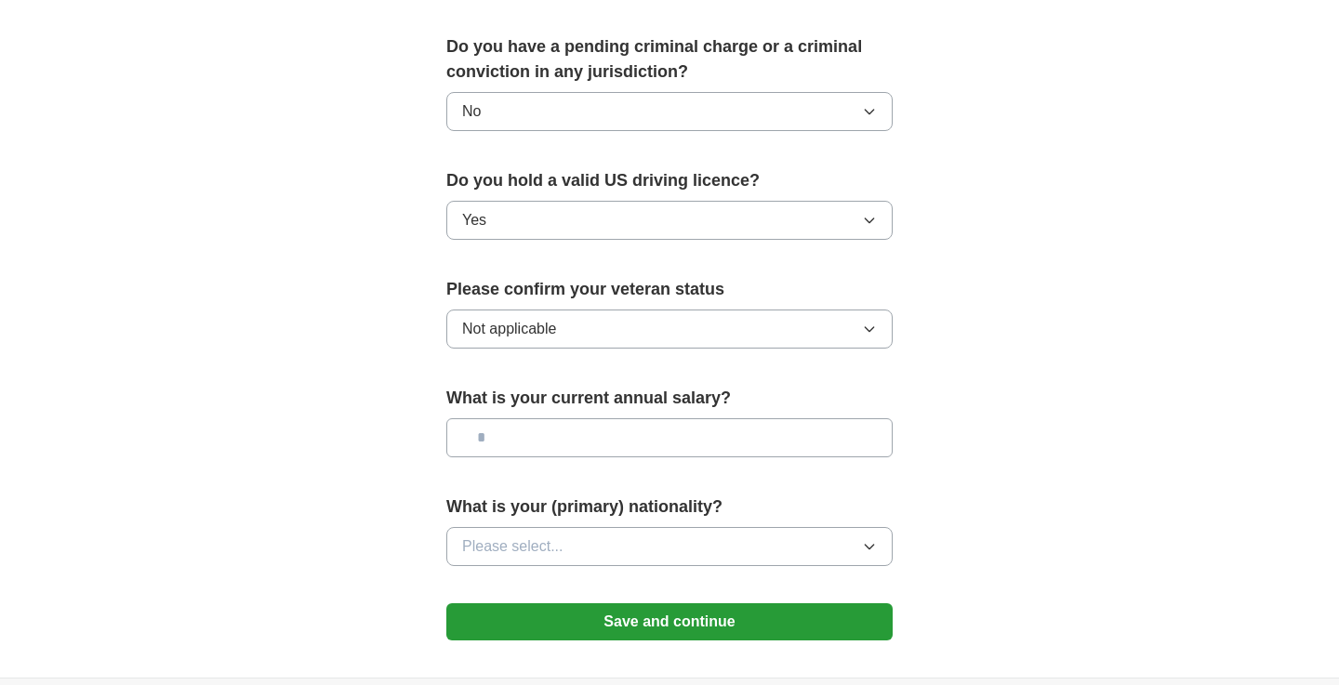
click at [664, 418] on input "text" at bounding box center [669, 437] width 446 height 39
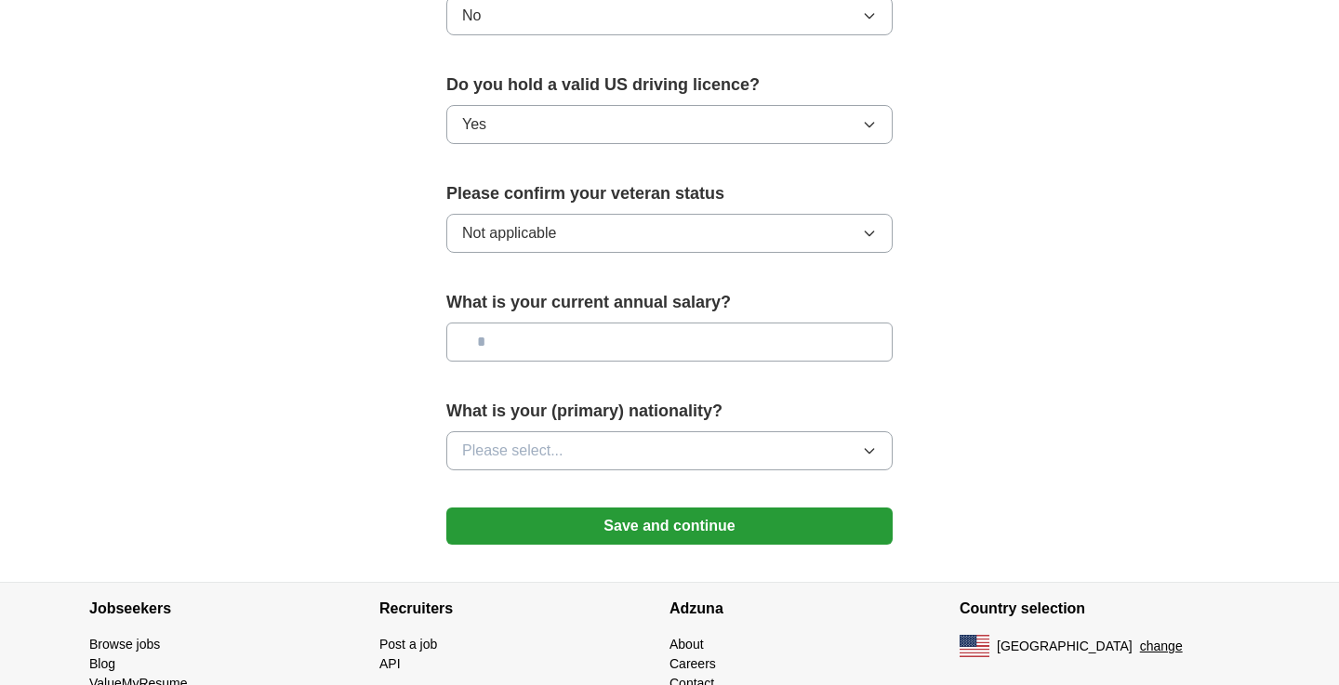
scroll to position [1177, 0]
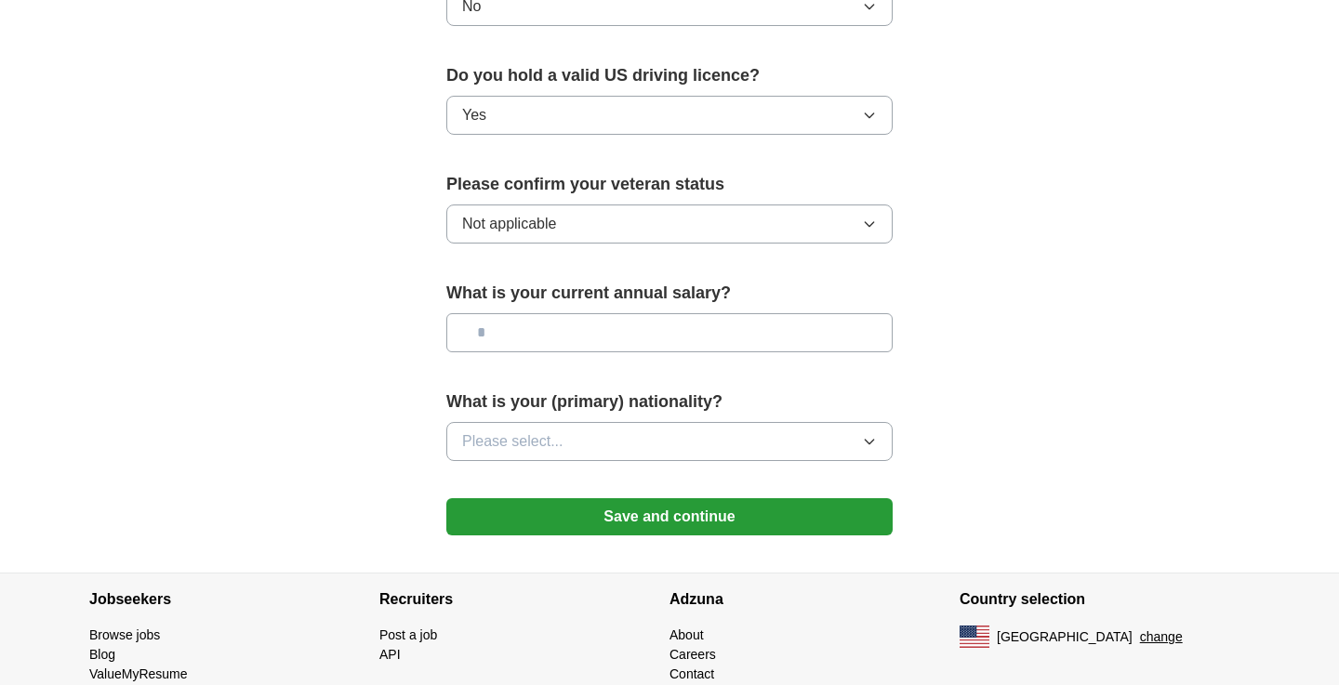
click at [658, 422] on button "Please select..." at bounding box center [669, 441] width 446 height 39
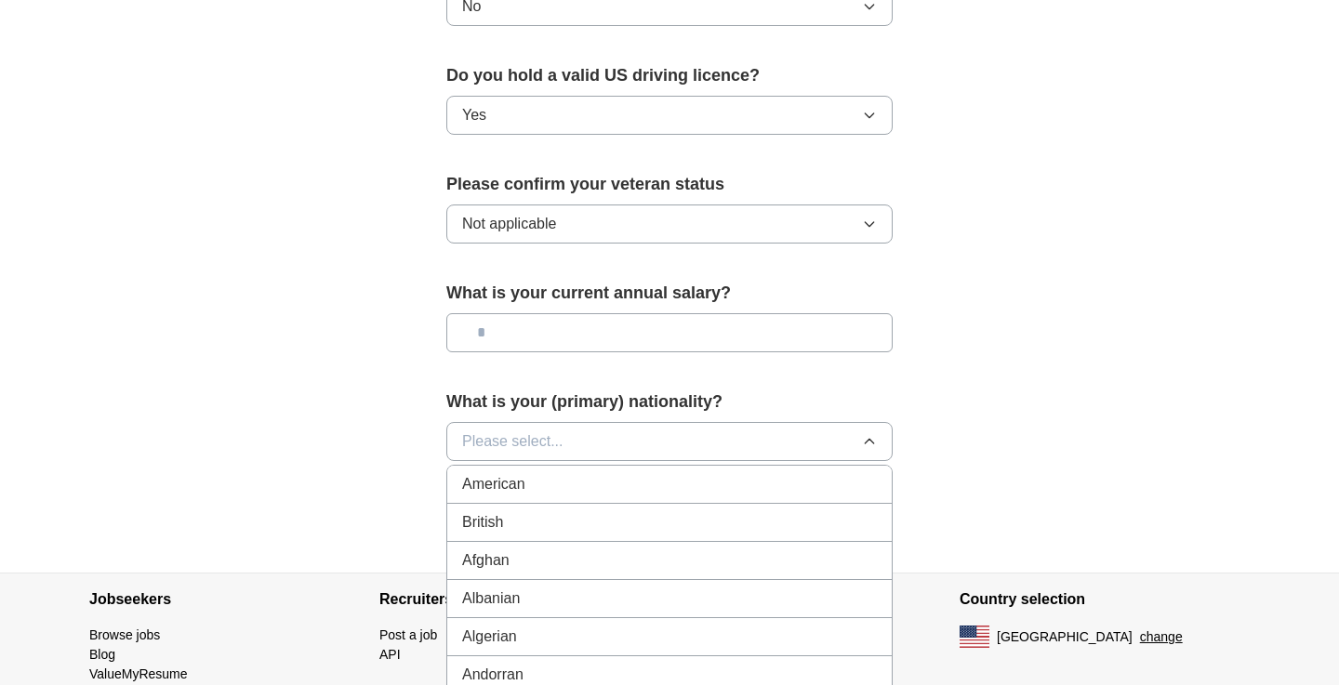
click at [605, 473] on div "American" at bounding box center [669, 484] width 415 height 22
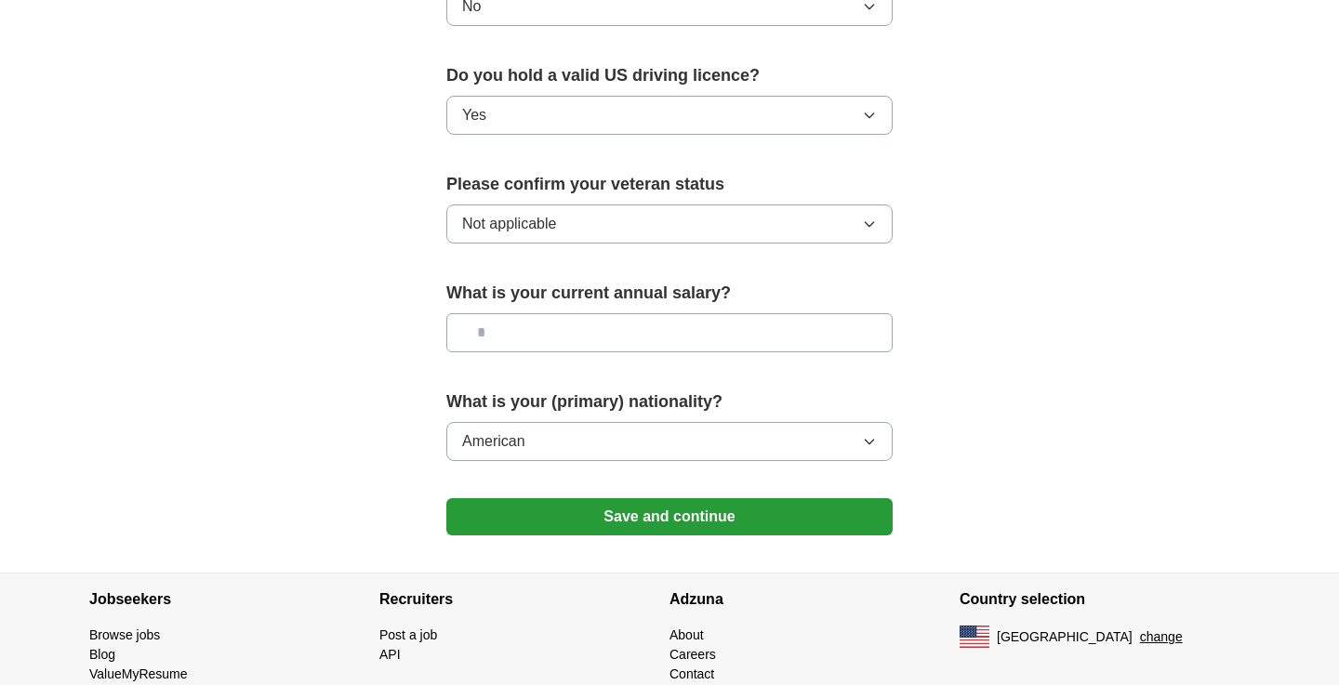
click at [625, 503] on button "Save and continue" at bounding box center [669, 516] width 446 height 37
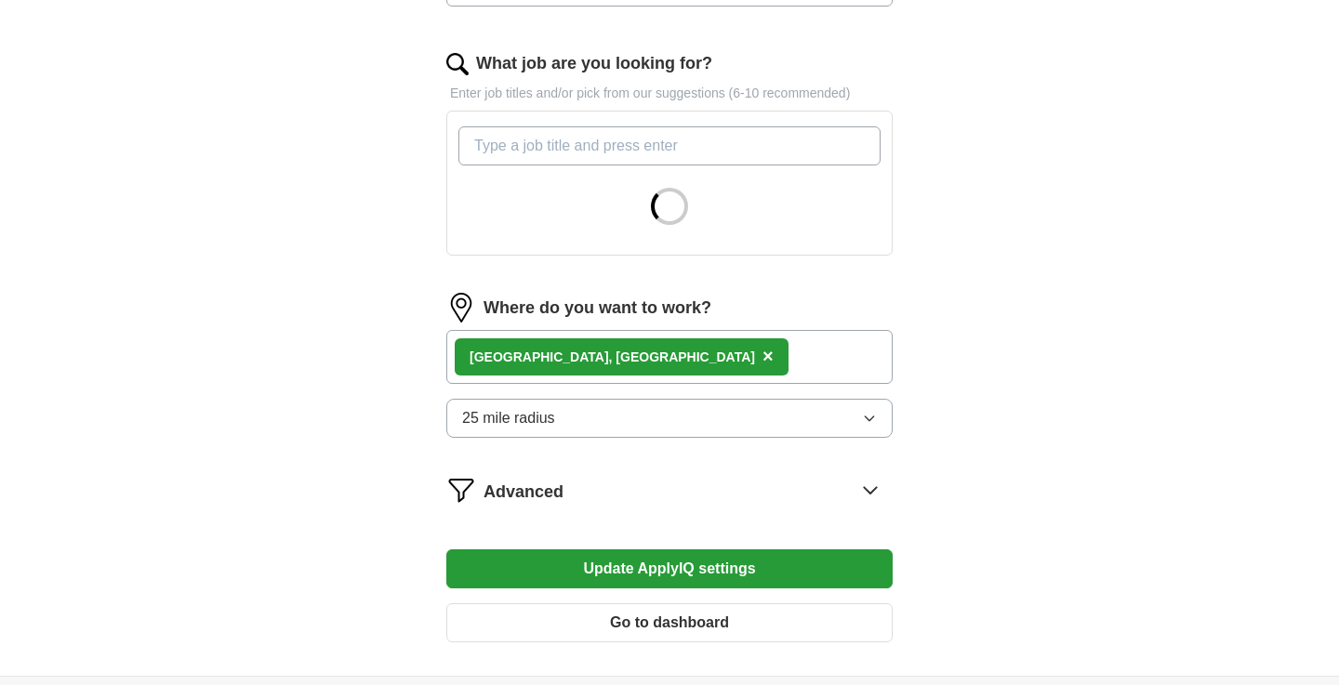
scroll to position [577, 0]
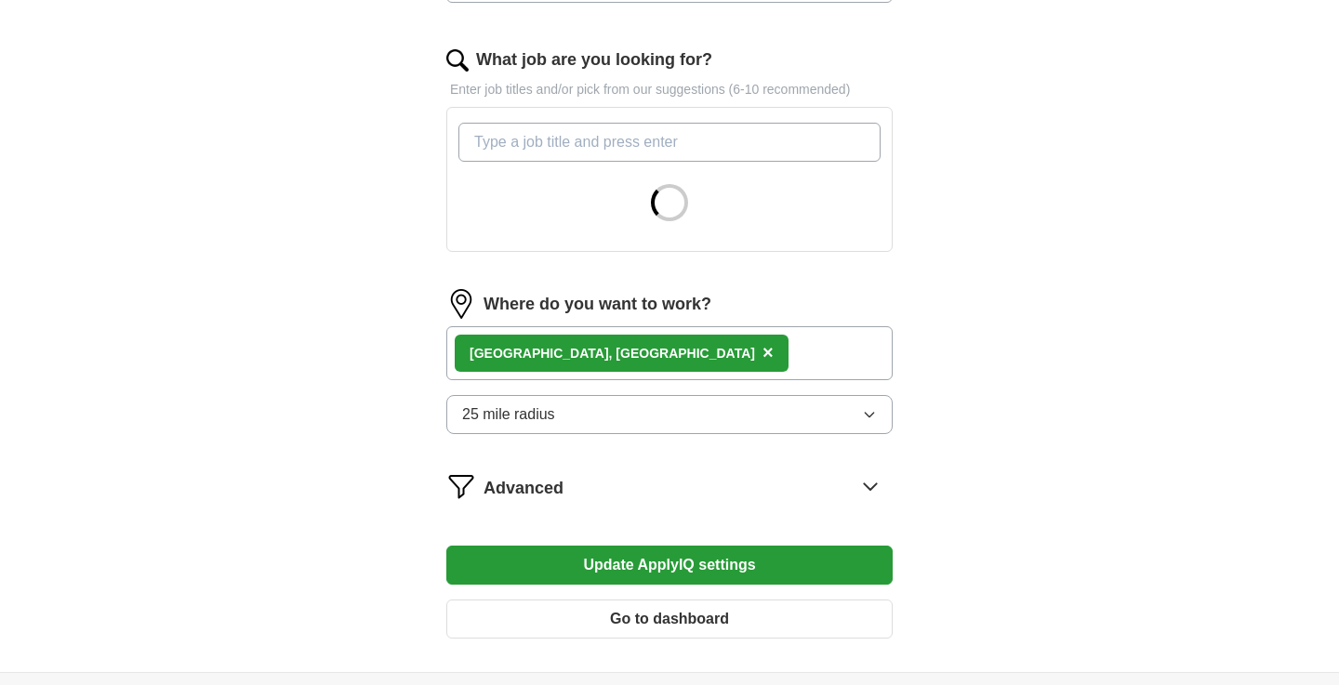
click at [580, 570] on button "Update ApplyIQ settings" at bounding box center [669, 565] width 446 height 39
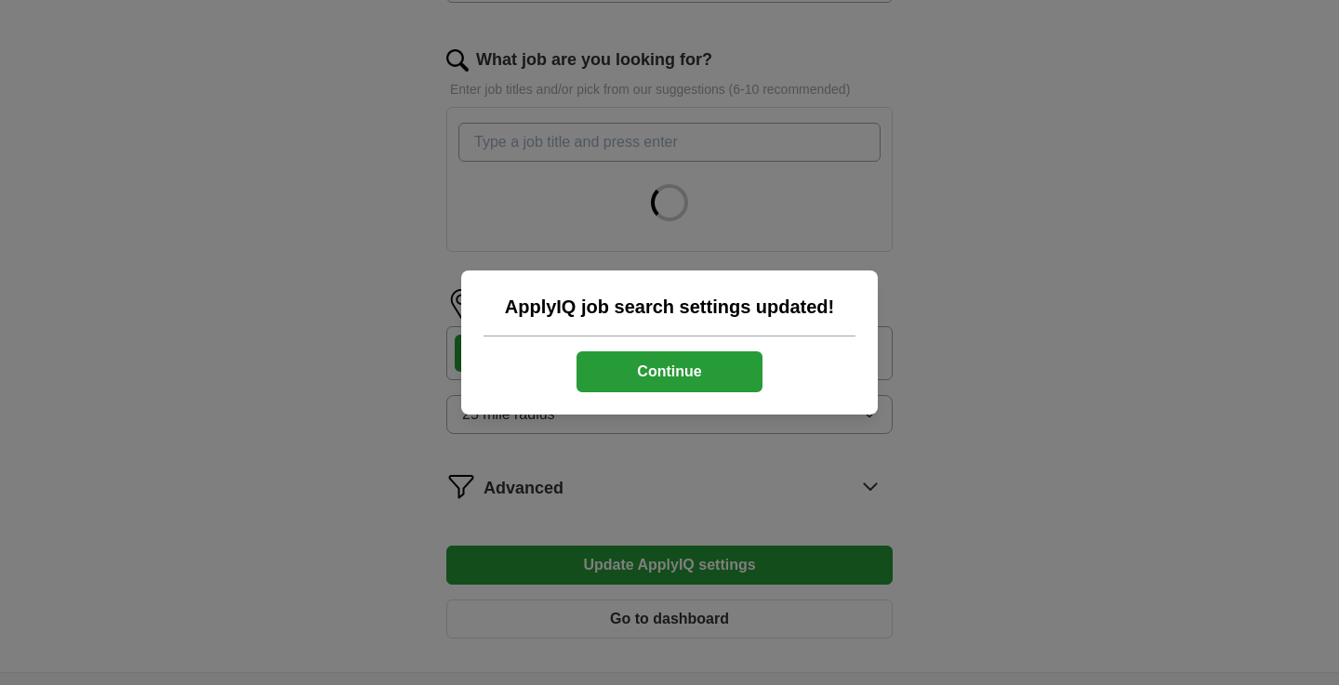
click at [691, 369] on button "Continue" at bounding box center [669, 371] width 186 height 41
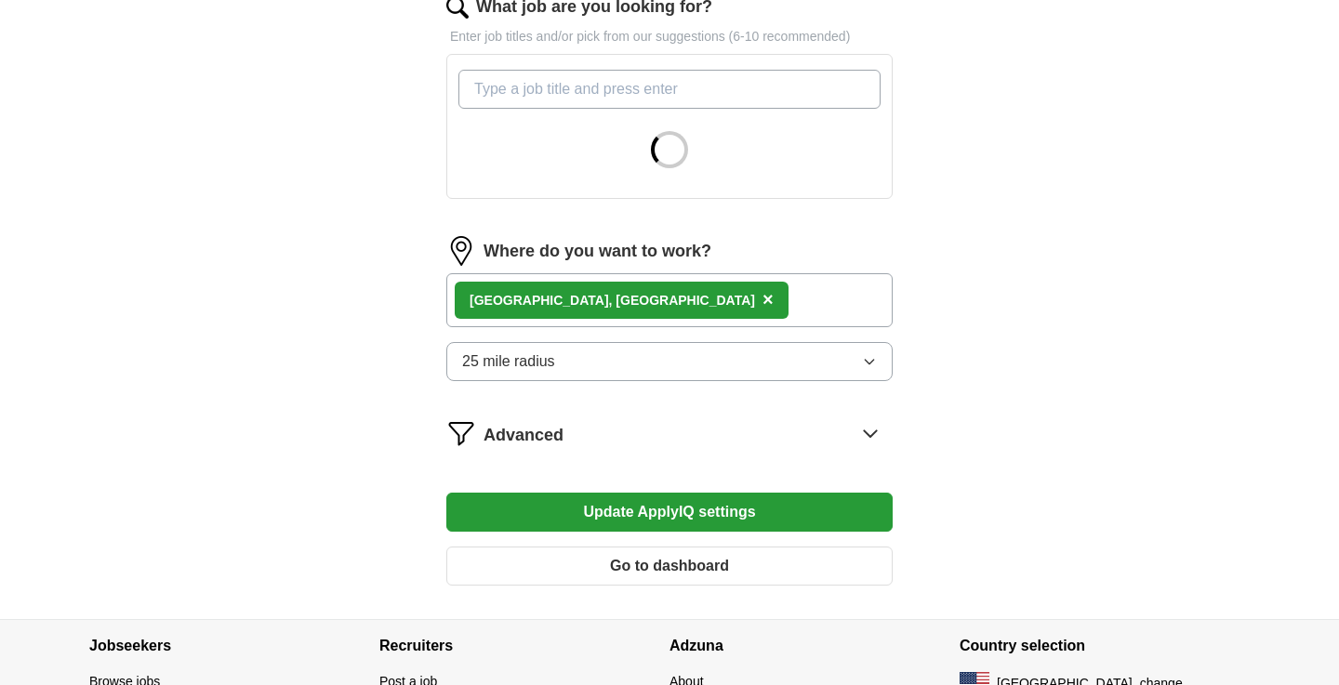
scroll to position [701, 0]
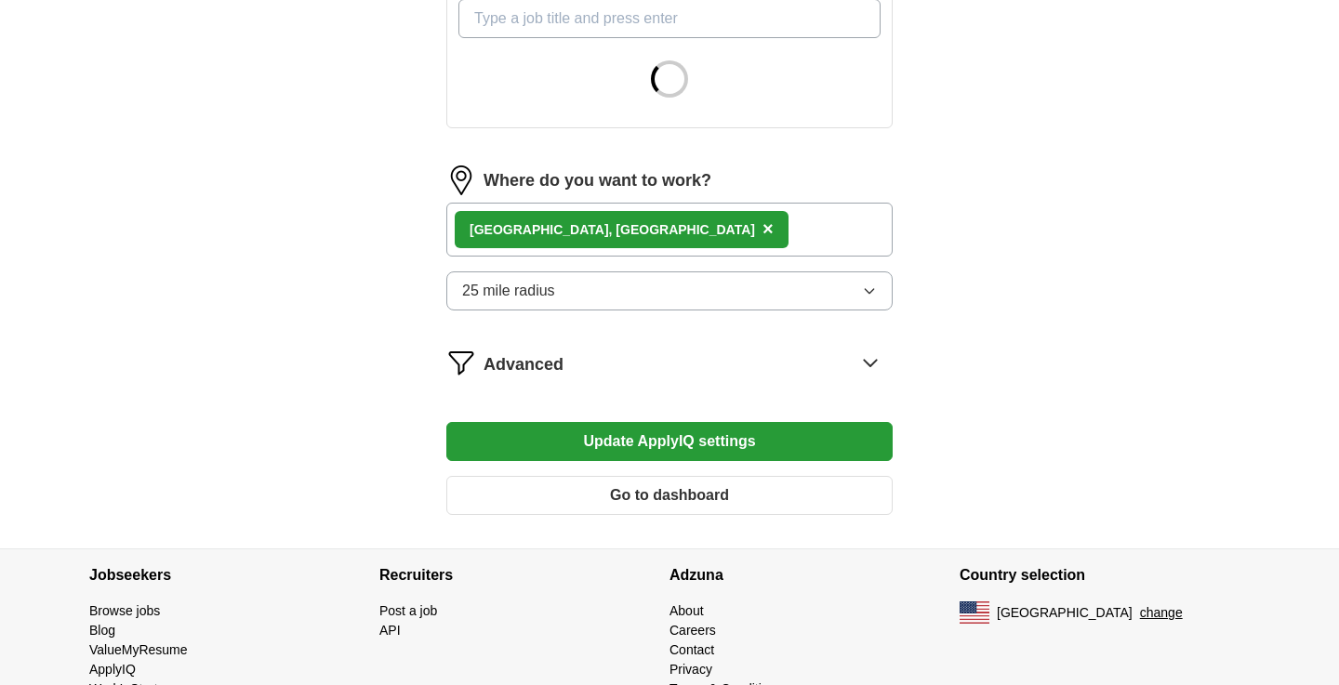
click at [740, 488] on button "Go to dashboard" at bounding box center [669, 495] width 446 height 39
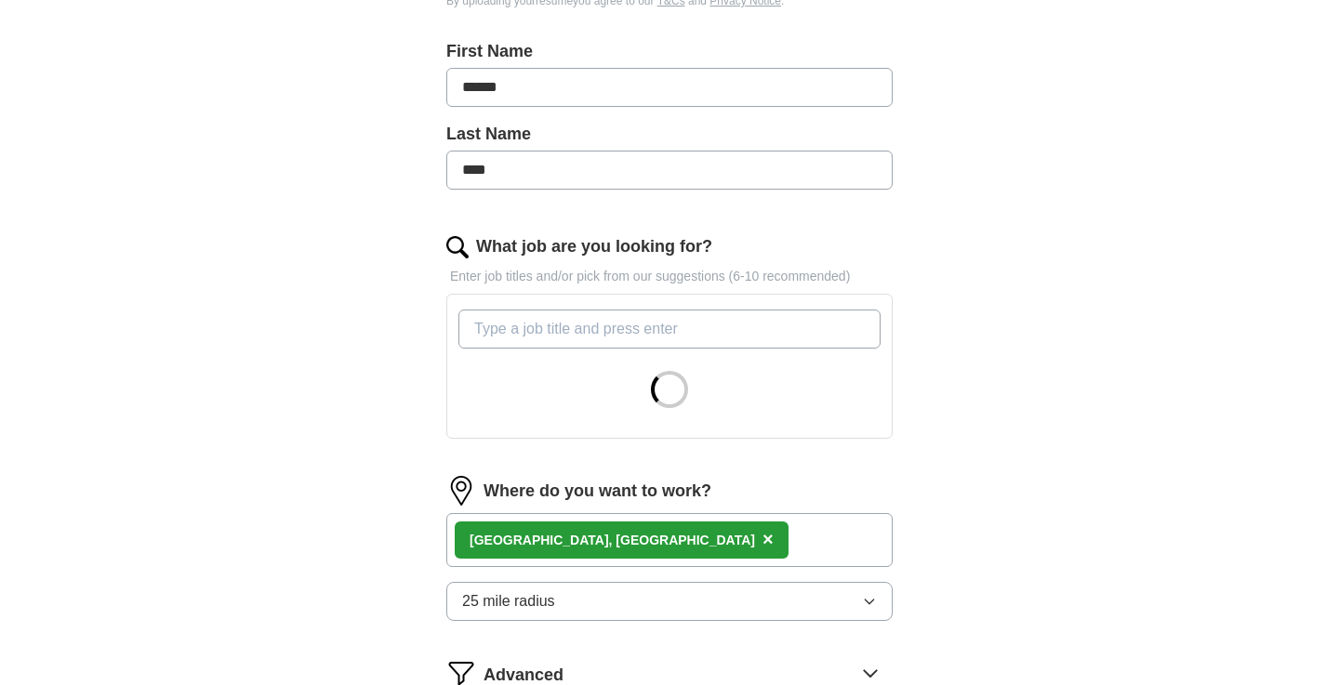
scroll to position [393, 0]
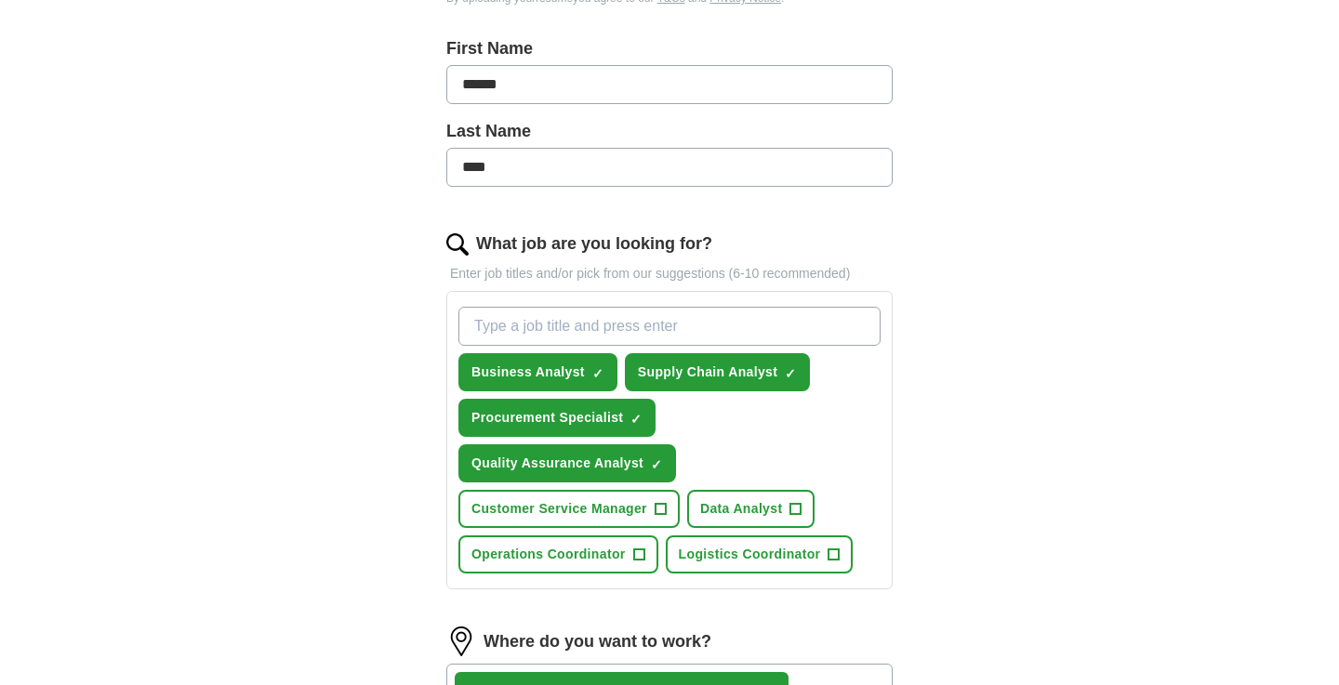
click at [786, 326] on input "What job are you looking for?" at bounding box center [669, 326] width 422 height 39
click at [1077, 362] on div "ApplyIQ Let ApplyIQ do the hard work of searching and applying for jobs. Just t…" at bounding box center [669, 336] width 1190 height 1346
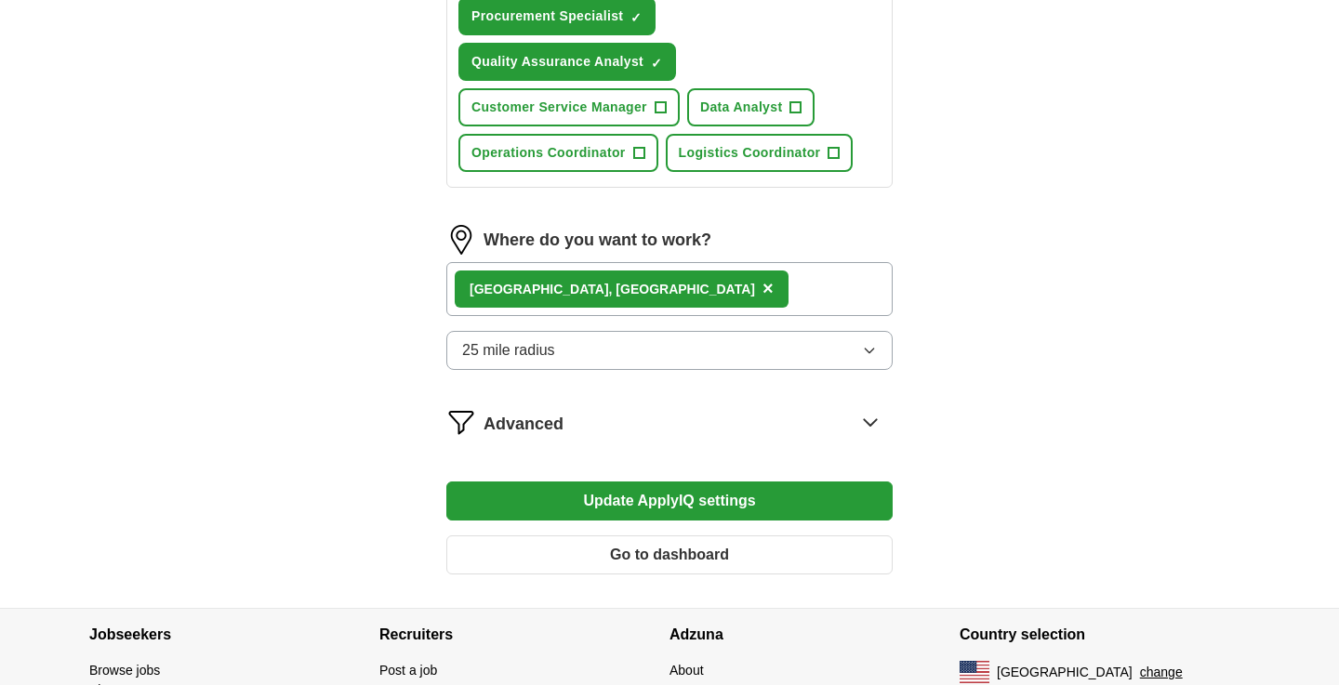
scroll to position [796, 0]
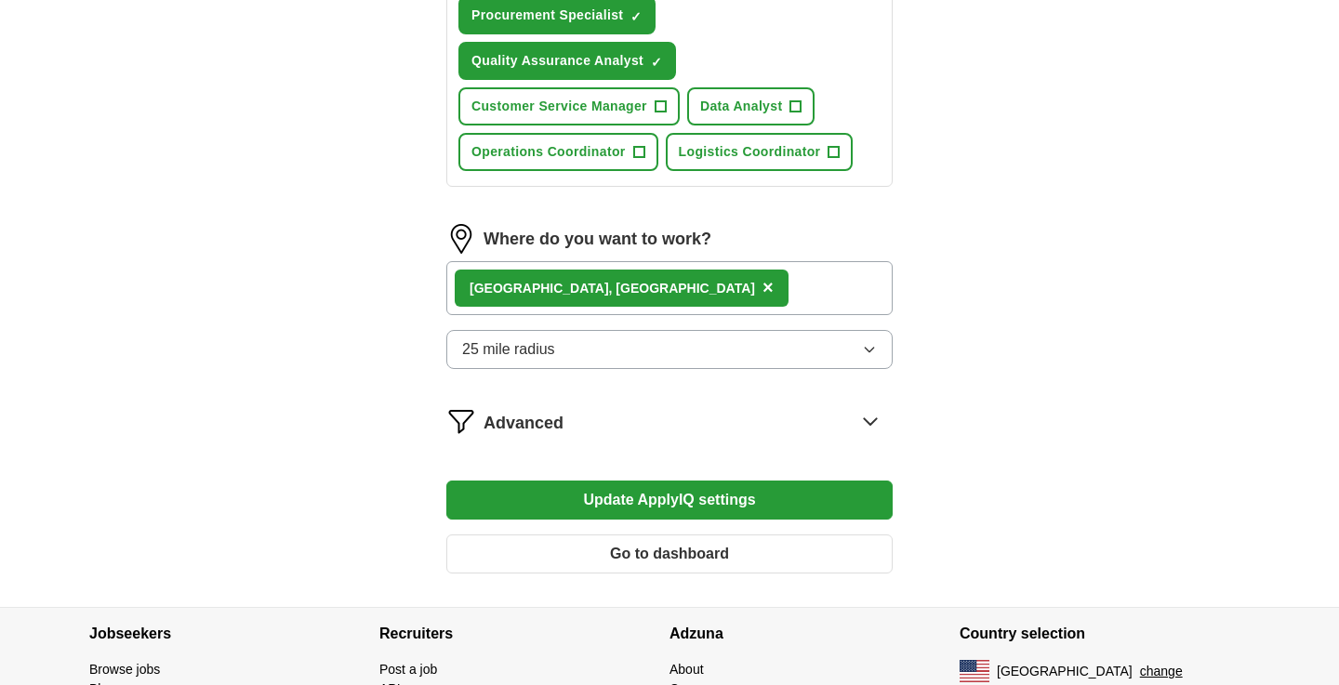
click at [872, 406] on icon at bounding box center [870, 421] width 30 height 30
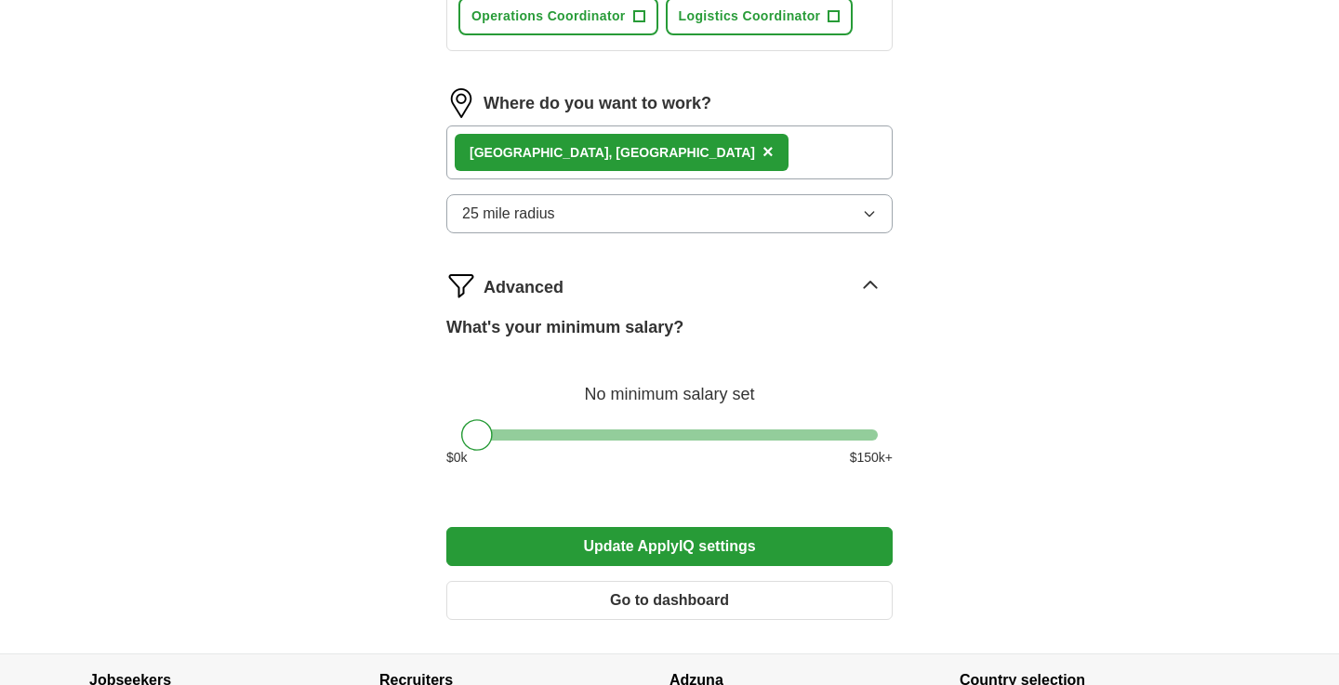
scroll to position [932, 0]
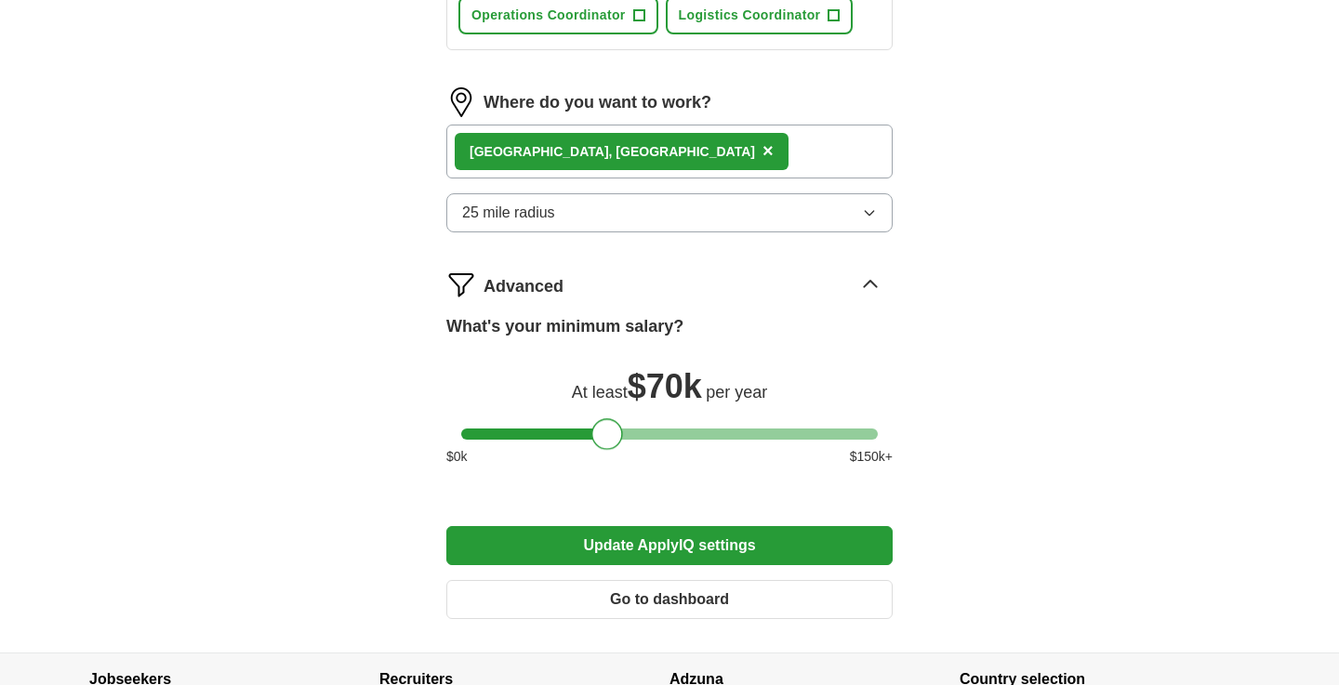
drag, startPoint x: 479, startPoint y: 389, endPoint x: 610, endPoint y: 385, distance: 131.1
click at [610, 418] on div at bounding box center [607, 434] width 32 height 32
click at [662, 526] on button "Update ApplyIQ settings" at bounding box center [669, 545] width 446 height 39
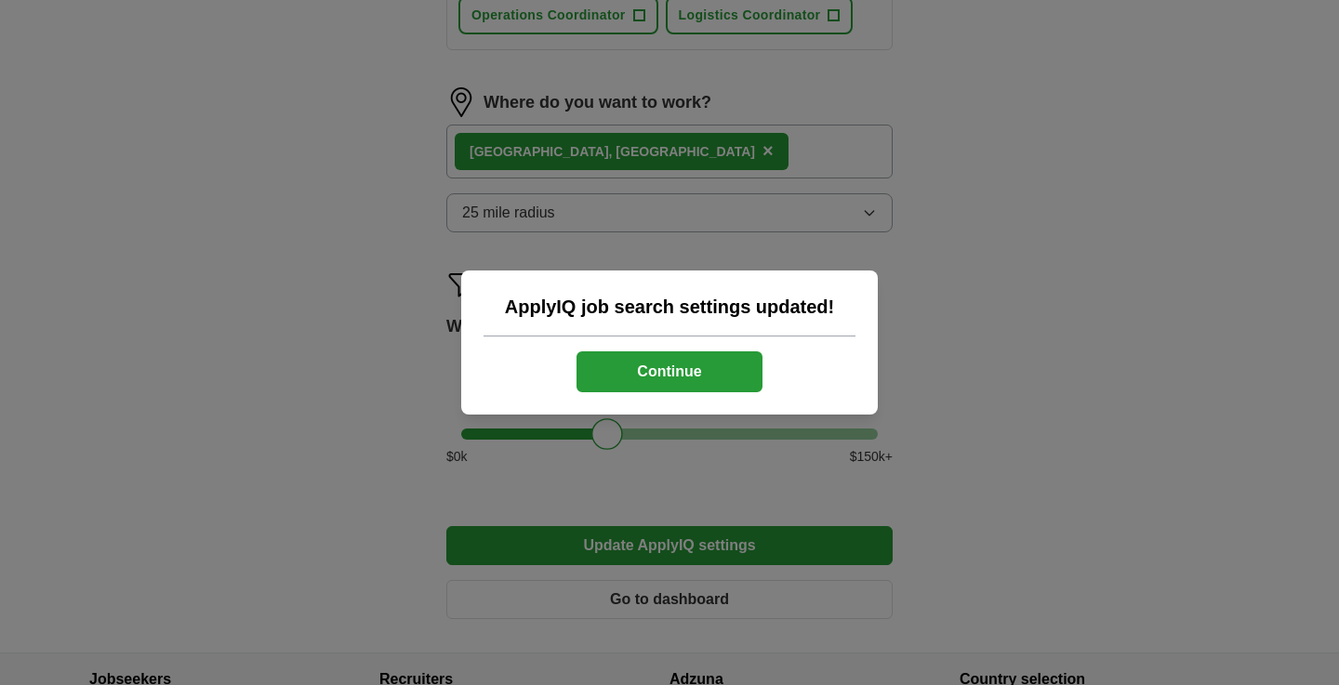
click at [685, 368] on button "Continue" at bounding box center [669, 371] width 186 height 41
